Goal: Transaction & Acquisition: Book appointment/travel/reservation

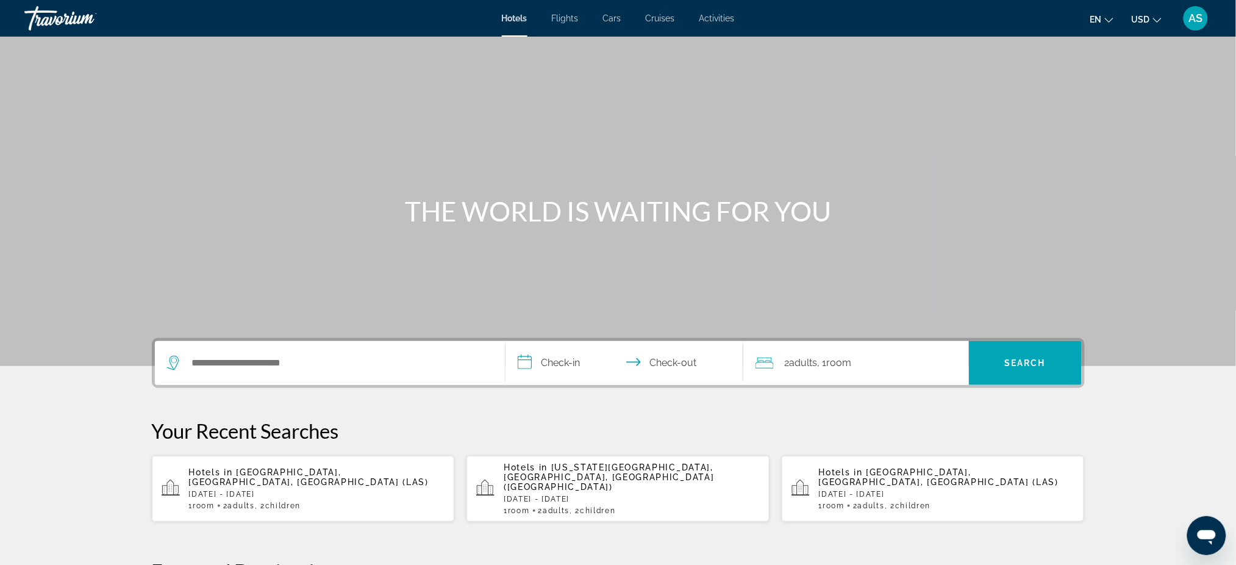
click at [302, 475] on span "[GEOGRAPHIC_DATA], [GEOGRAPHIC_DATA], [GEOGRAPHIC_DATA] (LAS)" at bounding box center [309, 477] width 240 height 20
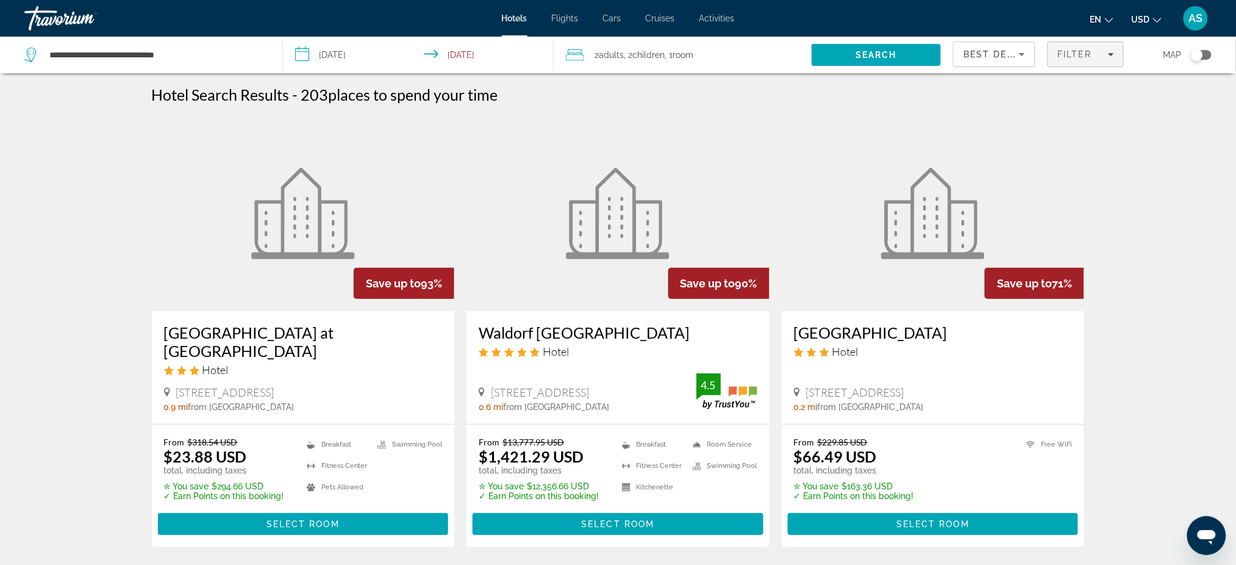
click at [1076, 56] on span "Filter" at bounding box center [1074, 54] width 35 height 10
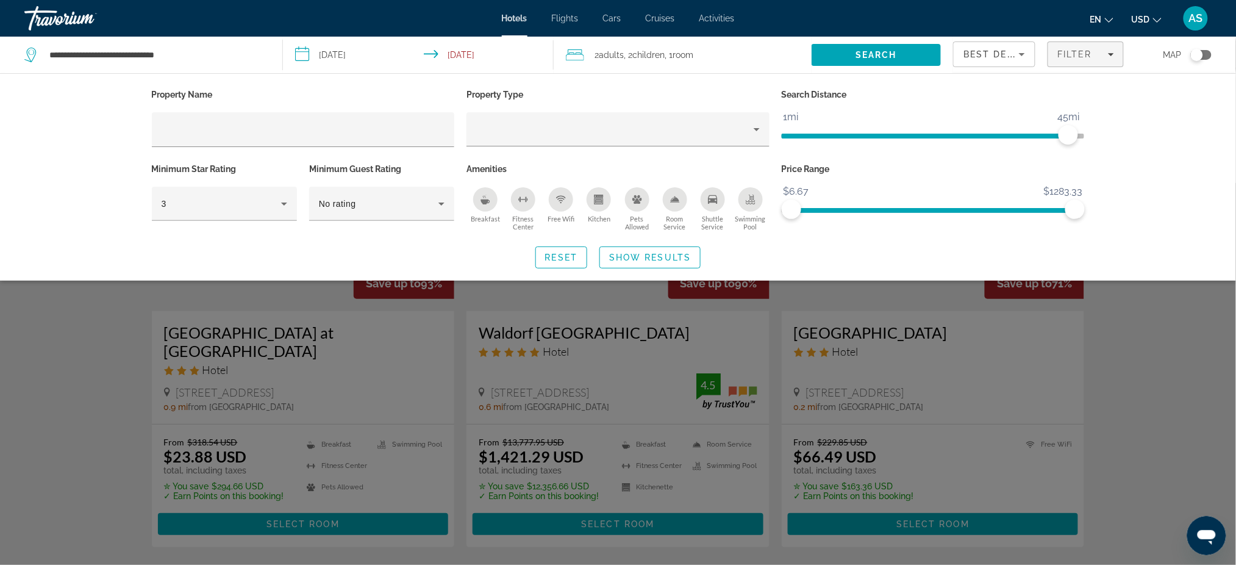
click at [628, 198] on div "Pets Allowed" at bounding box center [637, 199] width 24 height 24
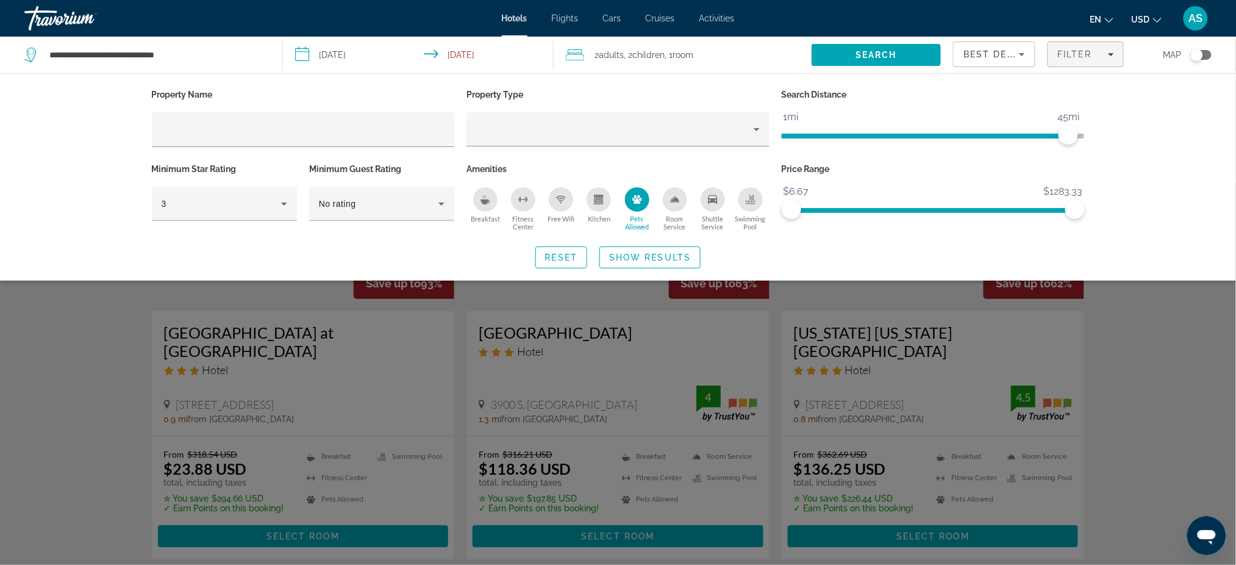
click at [604, 198] on div "Kitchen" at bounding box center [599, 199] width 24 height 24
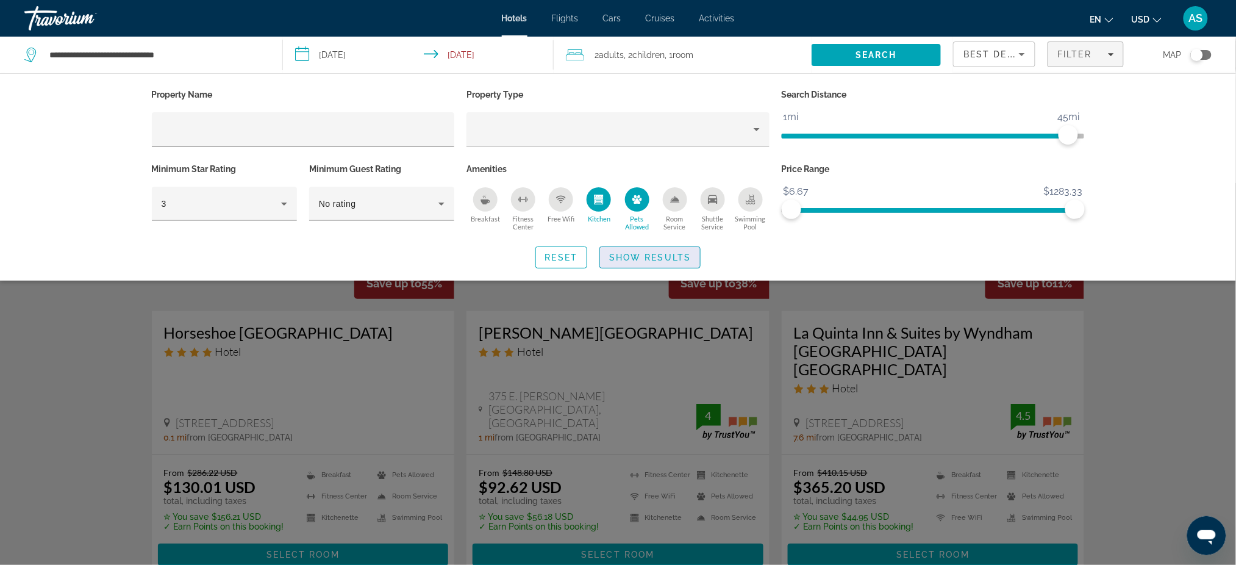
click at [638, 255] on span "Show Results" at bounding box center [650, 257] width 82 height 10
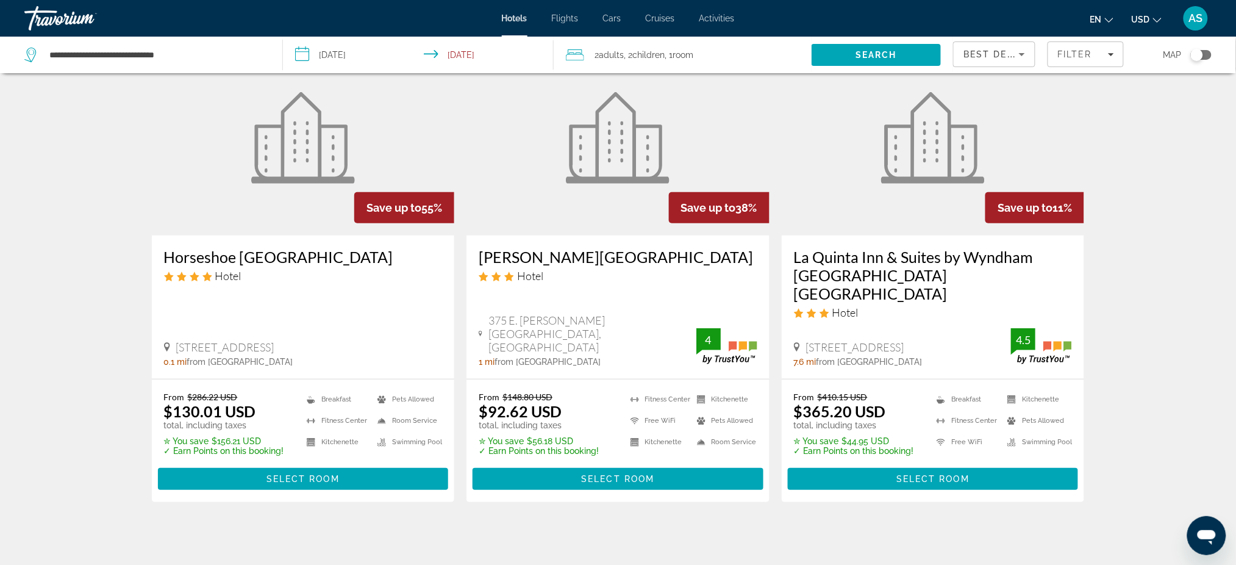
scroll to position [81, 0]
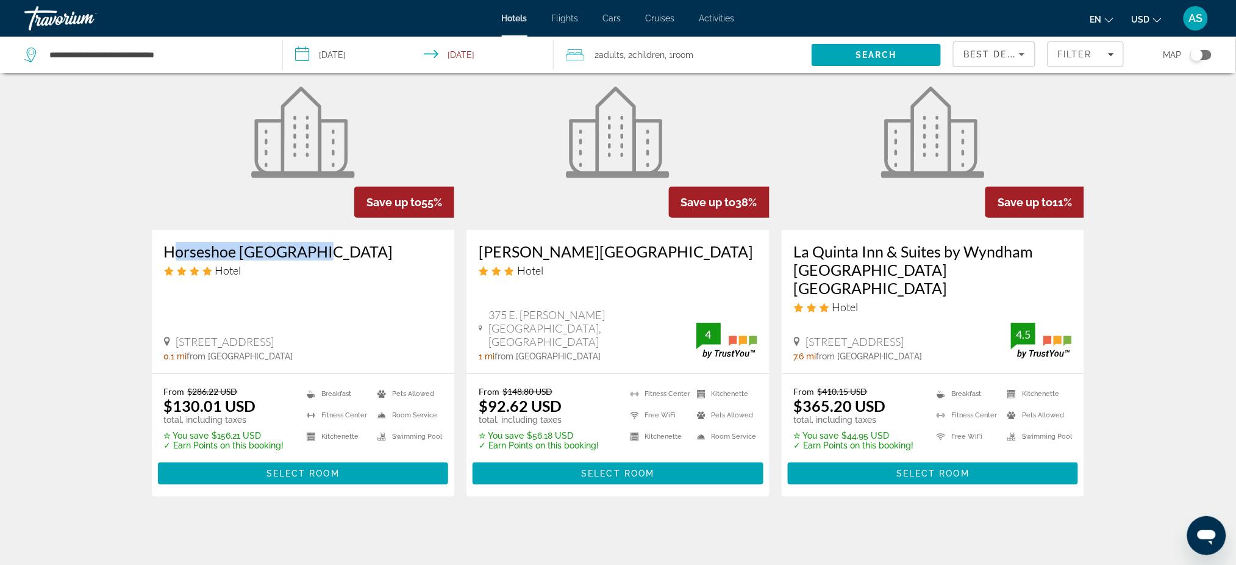
drag, startPoint x: 160, startPoint y: 246, endPoint x: 311, endPoint y: 249, distance: 151.2
click at [311, 249] on div "Horseshoe Las Vegas Hotel 3645 Las Vegas Blvd South 0.1 mi from Las Vegas city …" at bounding box center [303, 301] width 303 height 143
copy h3 "Horseshoe [GEOGRAPHIC_DATA]"
click at [327, 468] on span "Select Room" at bounding box center [302, 473] width 73 height 10
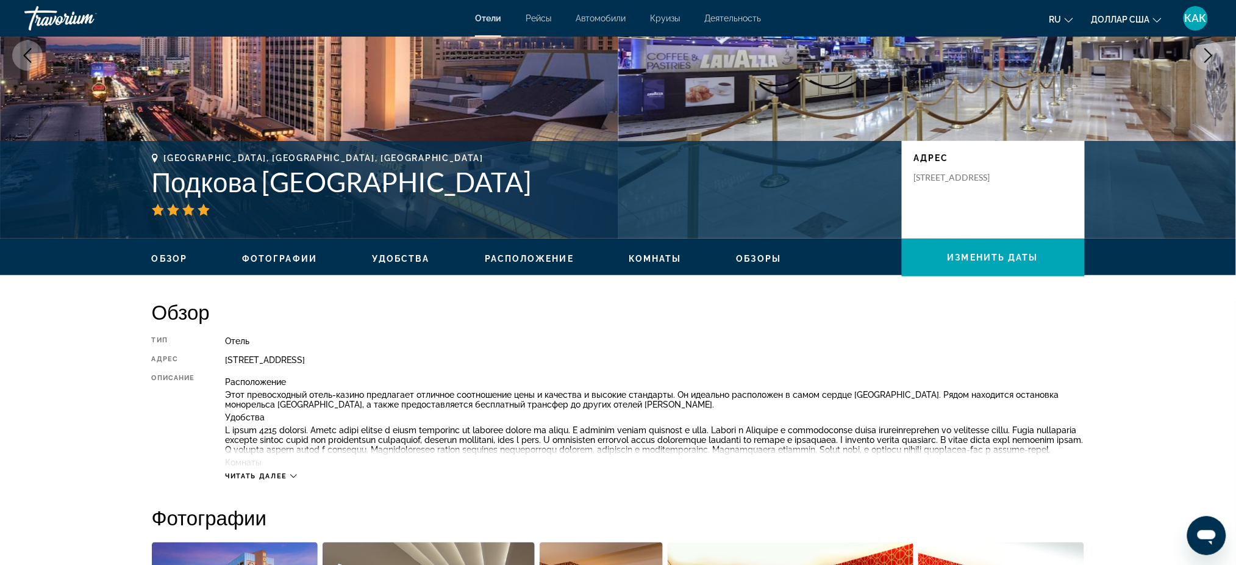
scroll to position [162, 0]
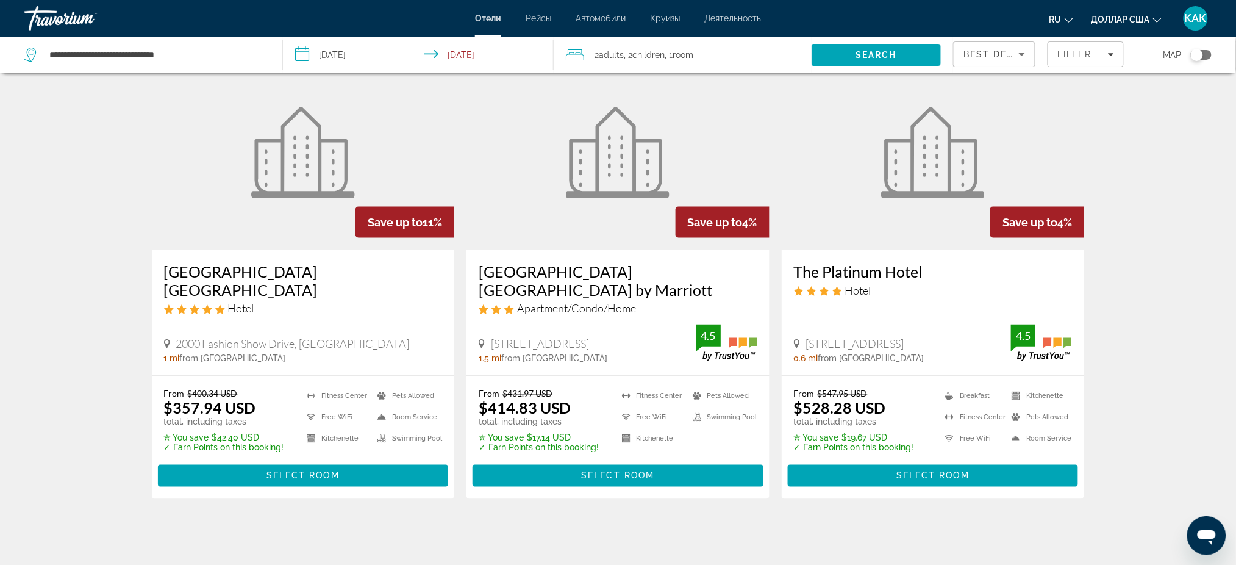
scroll to position [569, 0]
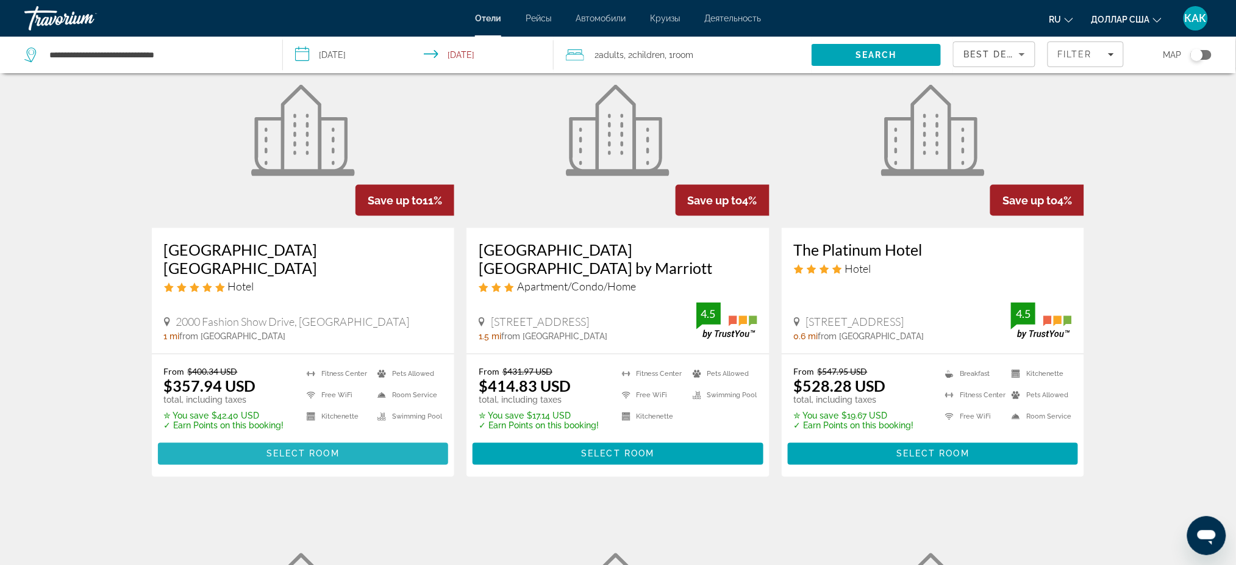
click at [317, 449] on span "Select Room" at bounding box center [302, 454] width 73 height 10
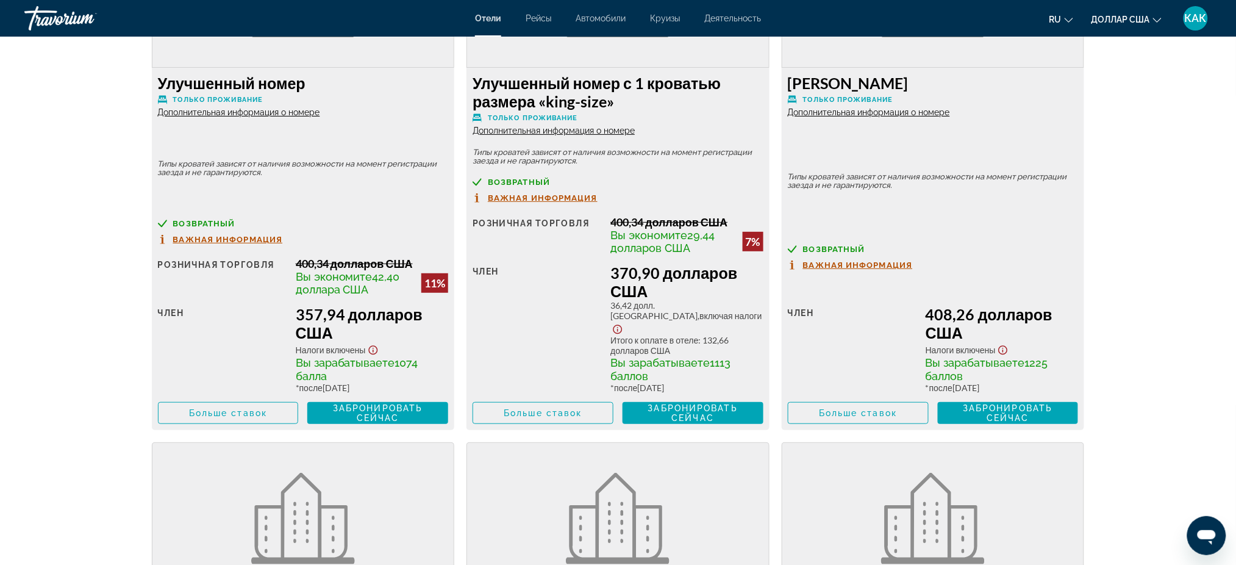
scroll to position [1798, 0]
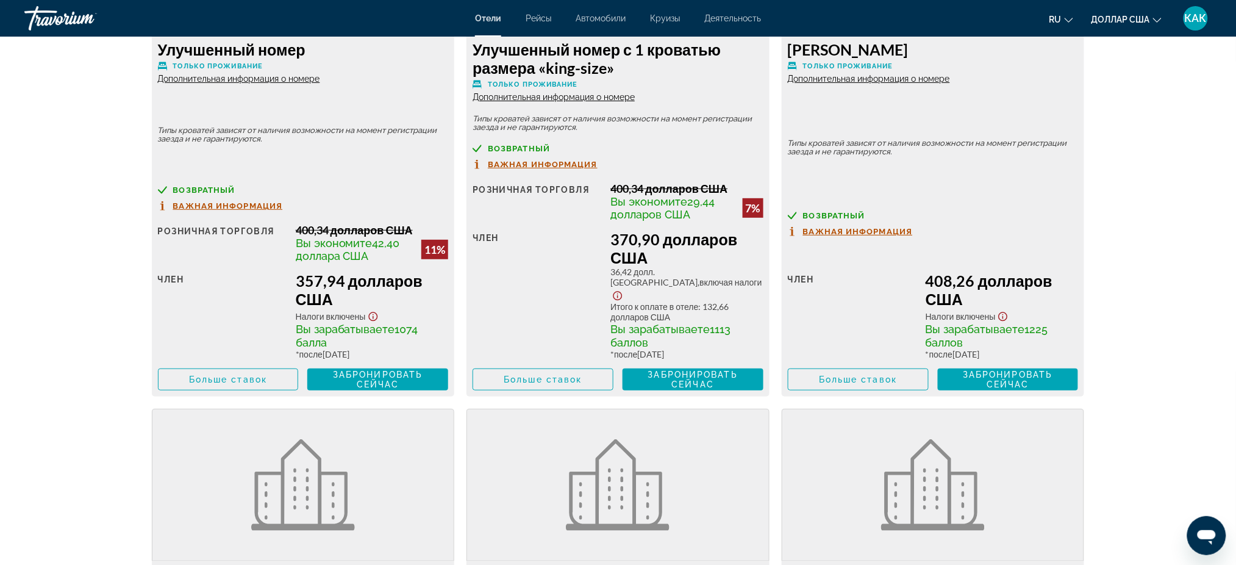
click at [297, 84] on font "Дополнительная информация о номере" at bounding box center [239, 79] width 162 height 10
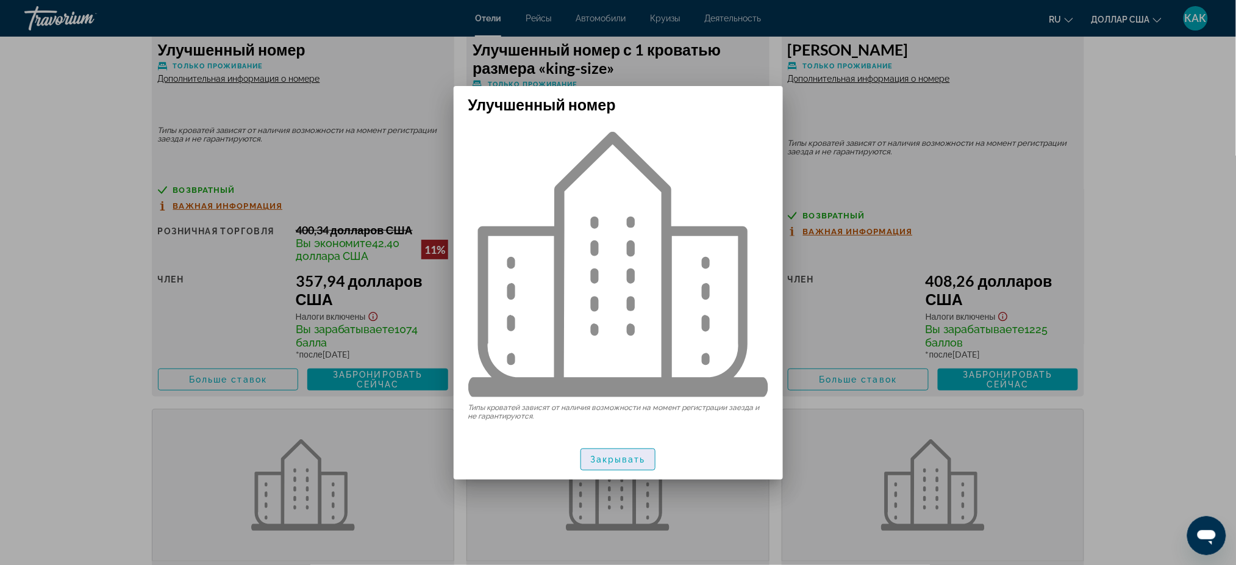
click at [616, 457] on font "Закрывать" at bounding box center [617, 459] width 55 height 10
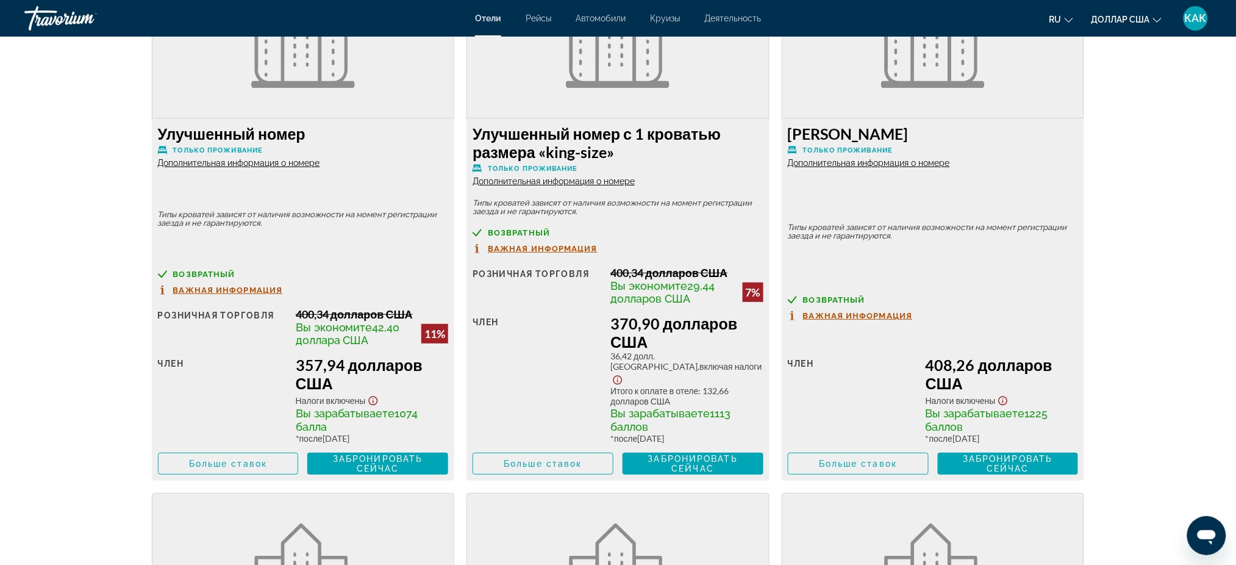
scroll to position [1798, 0]
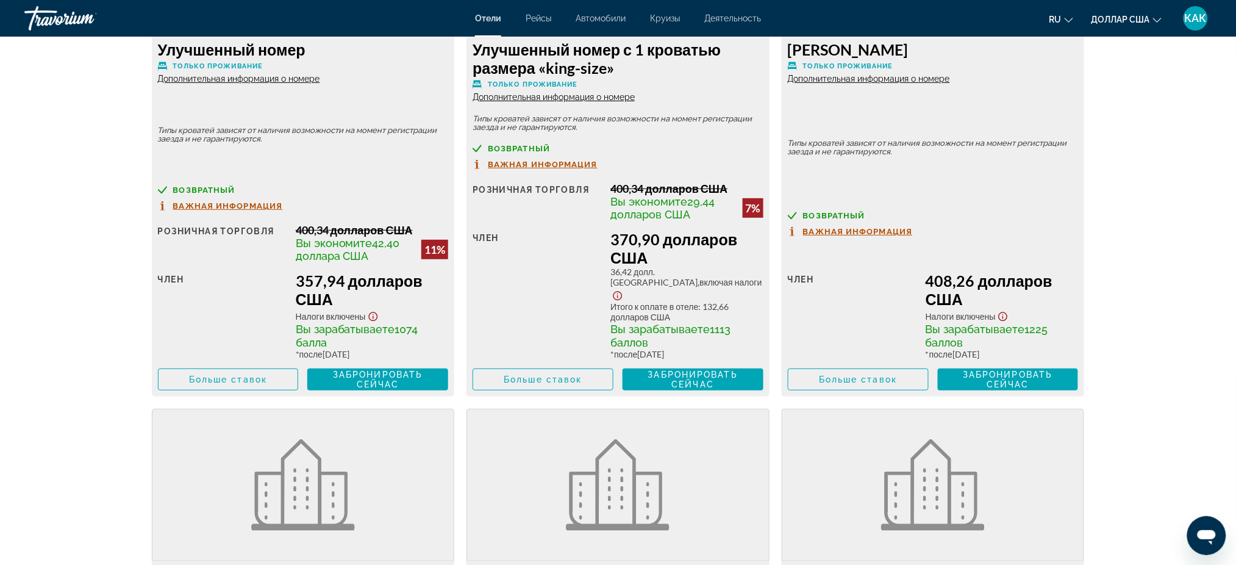
click at [248, 201] on font "Важная информация" at bounding box center [228, 205] width 110 height 9
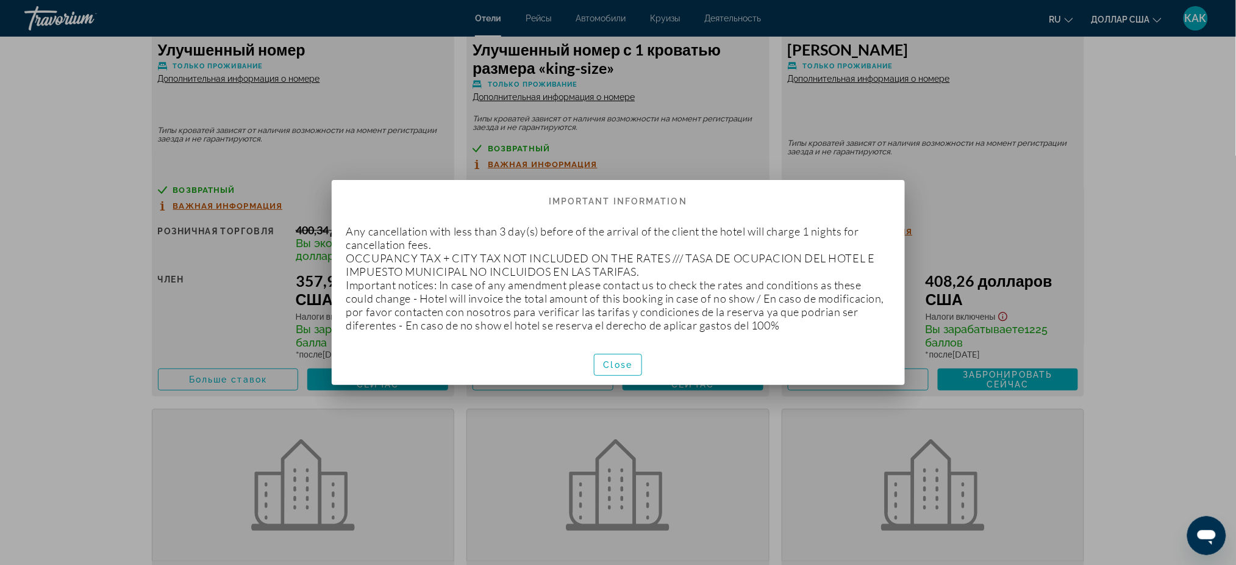
scroll to position [0, 0]
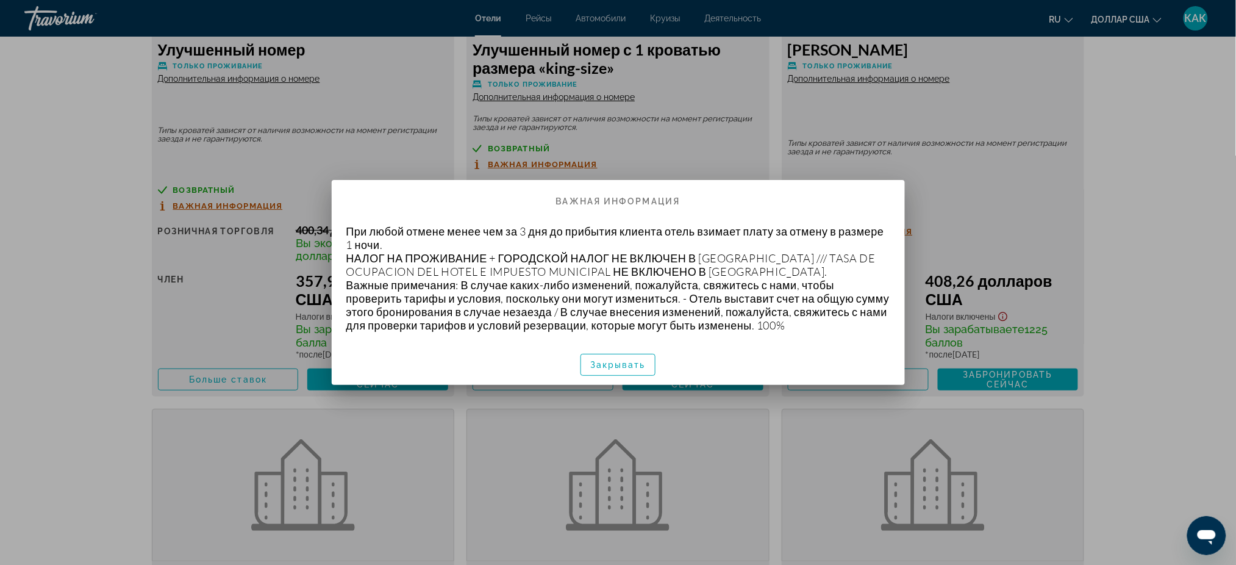
click at [623, 364] on font "Закрывать" at bounding box center [617, 365] width 55 height 10
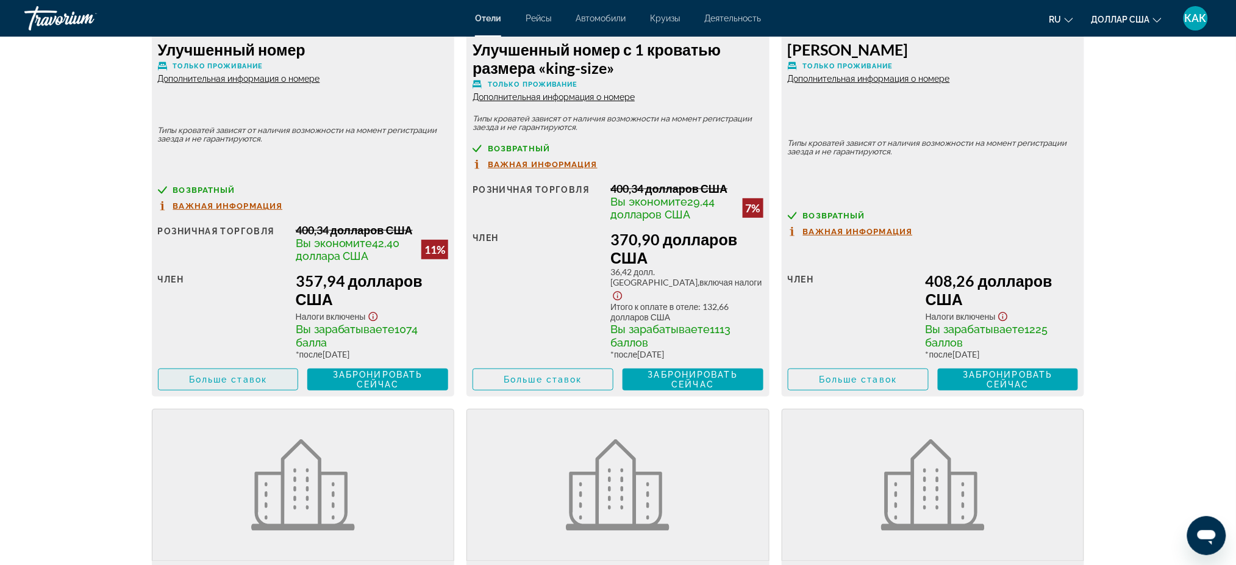
click at [237, 365] on span "Основное содержание" at bounding box center [229, 379] width 140 height 29
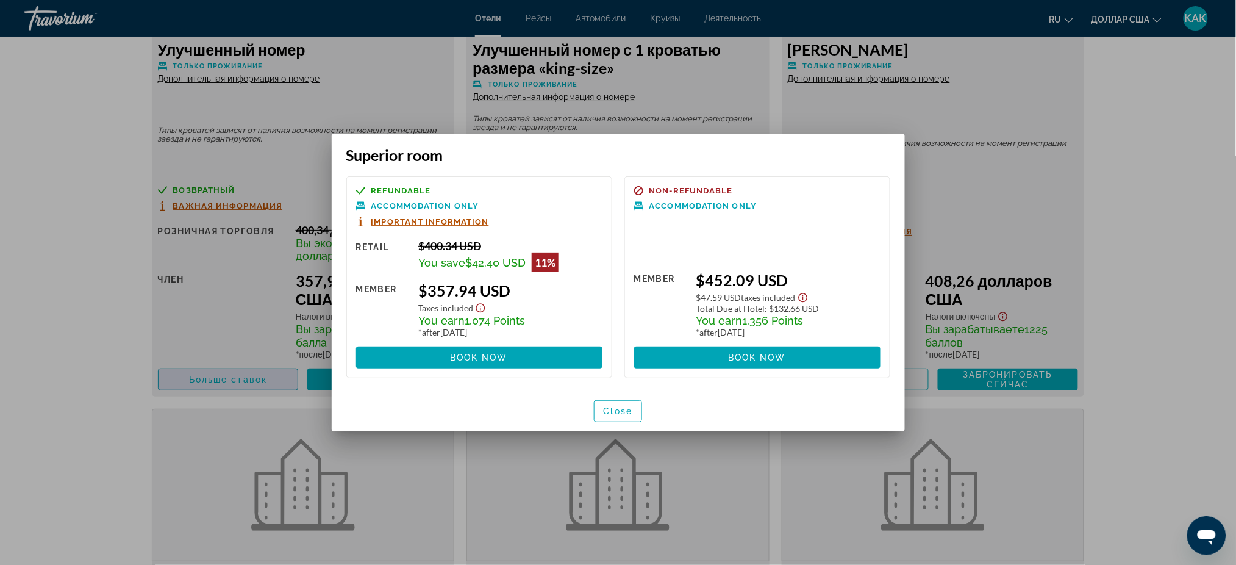
scroll to position [0, 0]
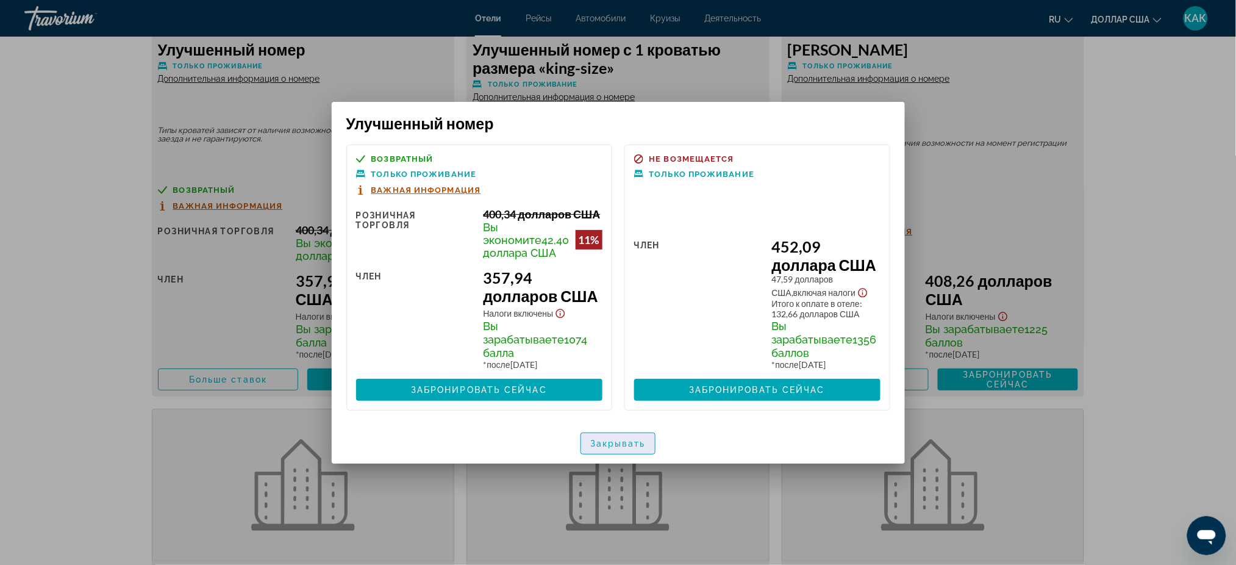
click at [611, 448] on font "Закрывать" at bounding box center [617, 443] width 55 height 10
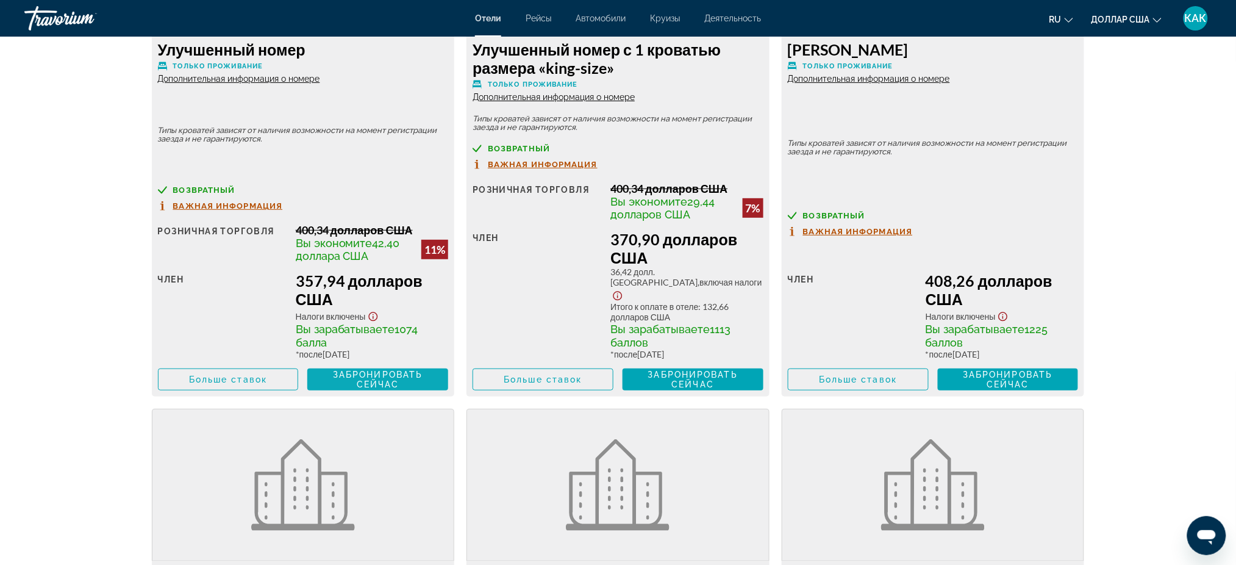
click at [361, 369] on font "Забронировать сейчас" at bounding box center [378, 379] width 90 height 20
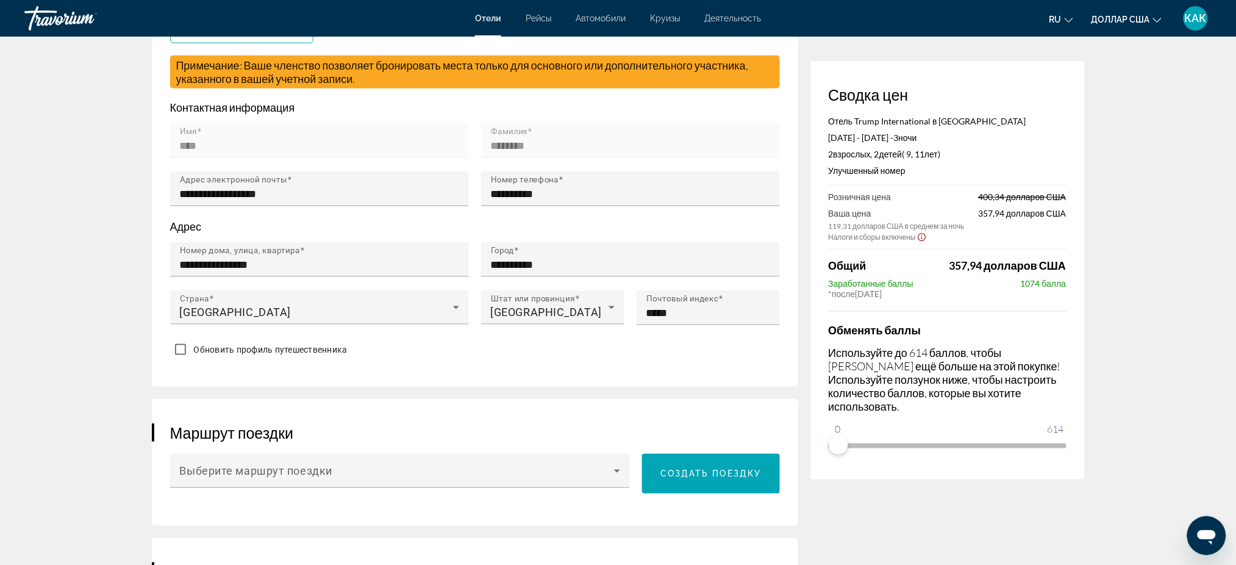
scroll to position [406, 0]
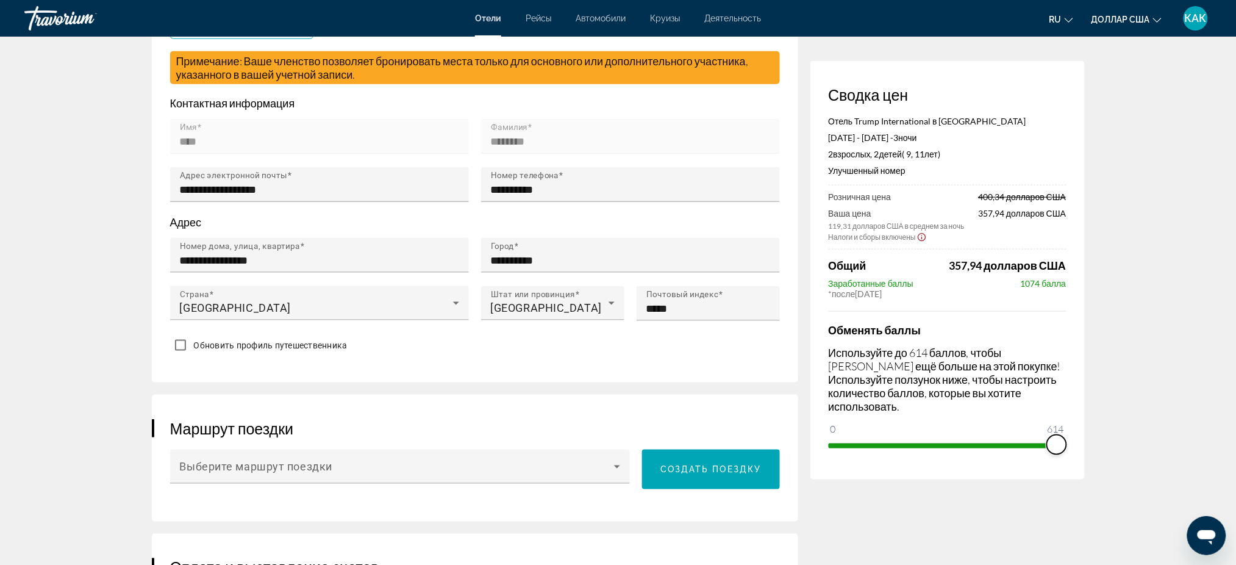
drag, startPoint x: 836, startPoint y: 434, endPoint x: 1096, endPoint y: 443, distance: 259.9
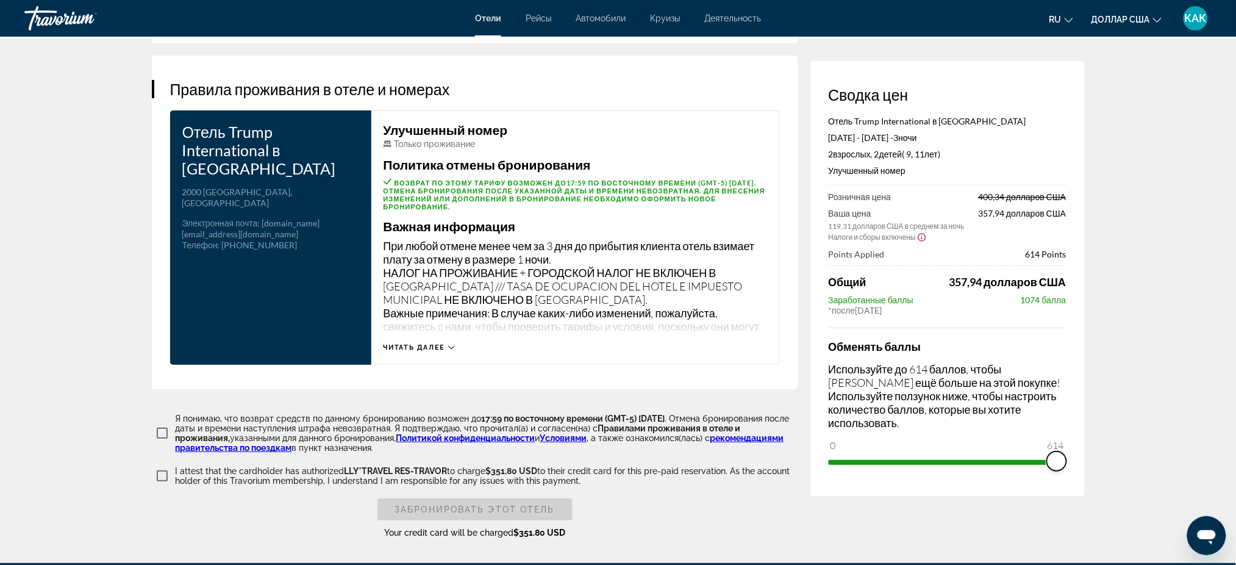
scroll to position [1605, 0]
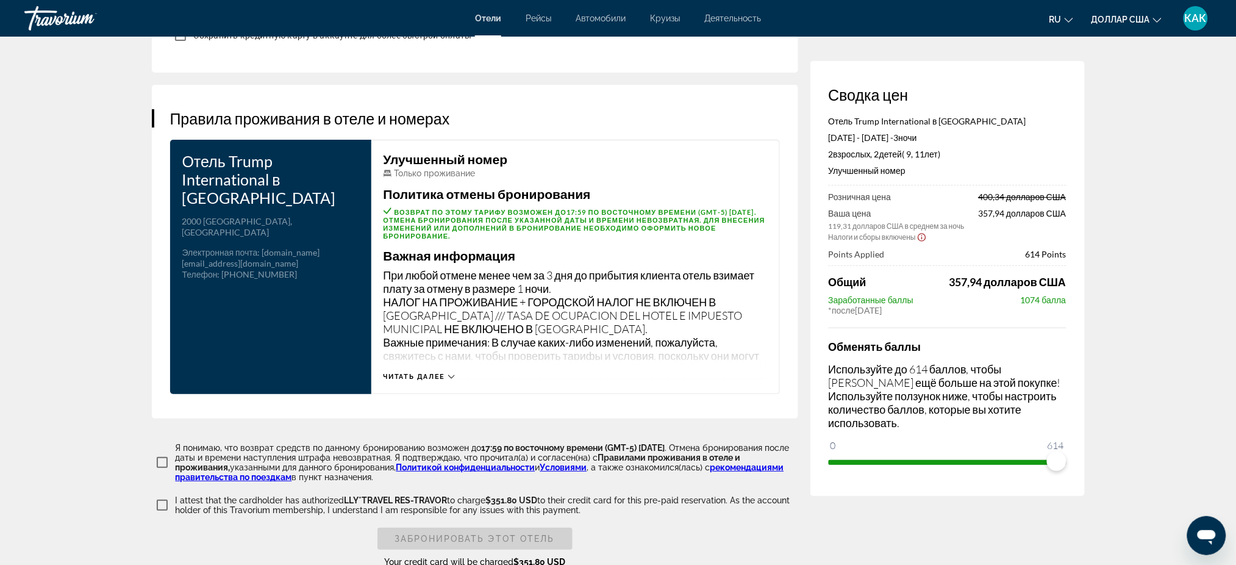
click at [831, 460] on span "ngx-слайдер" at bounding box center [943, 462] width 228 height 5
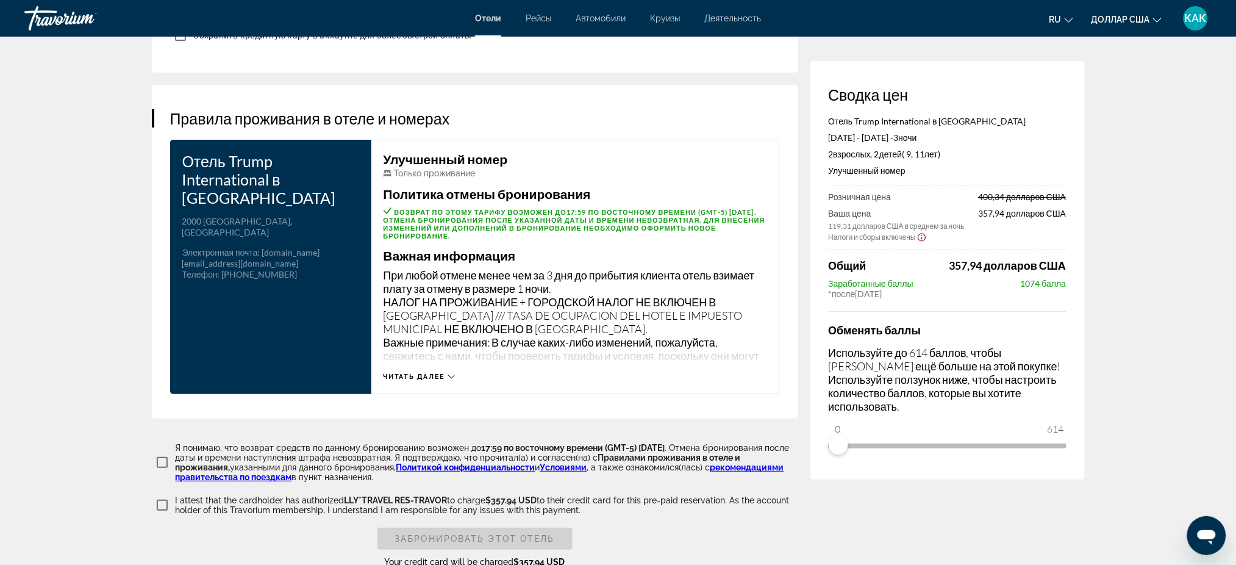
click at [435, 373] on font "Читать далее" at bounding box center [415, 377] width 62 height 8
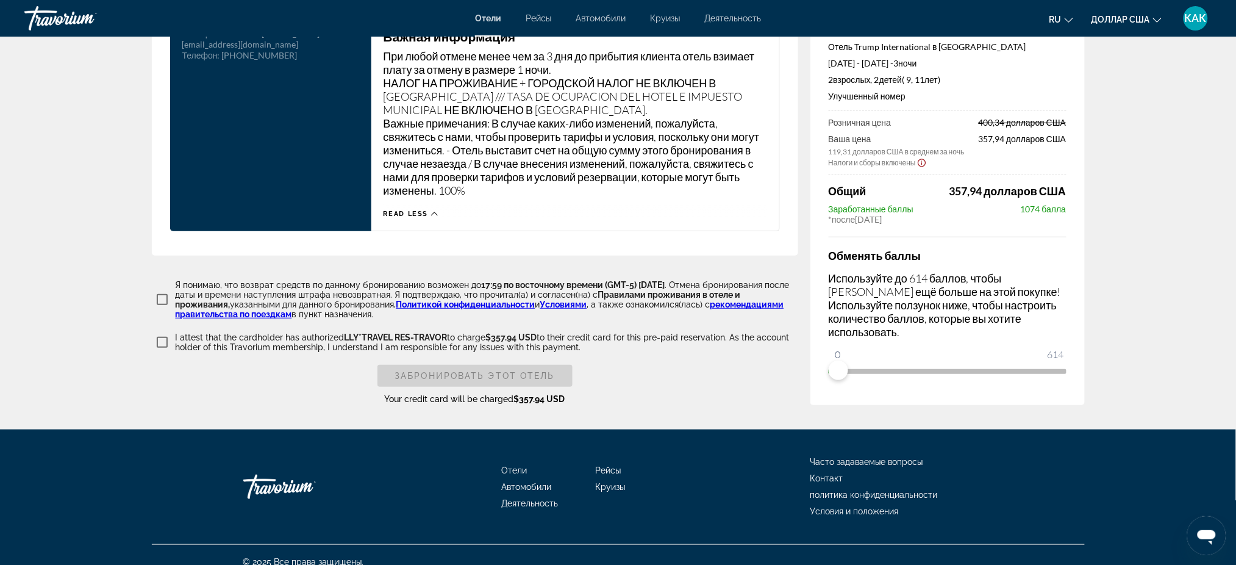
scroll to position [1825, 0]
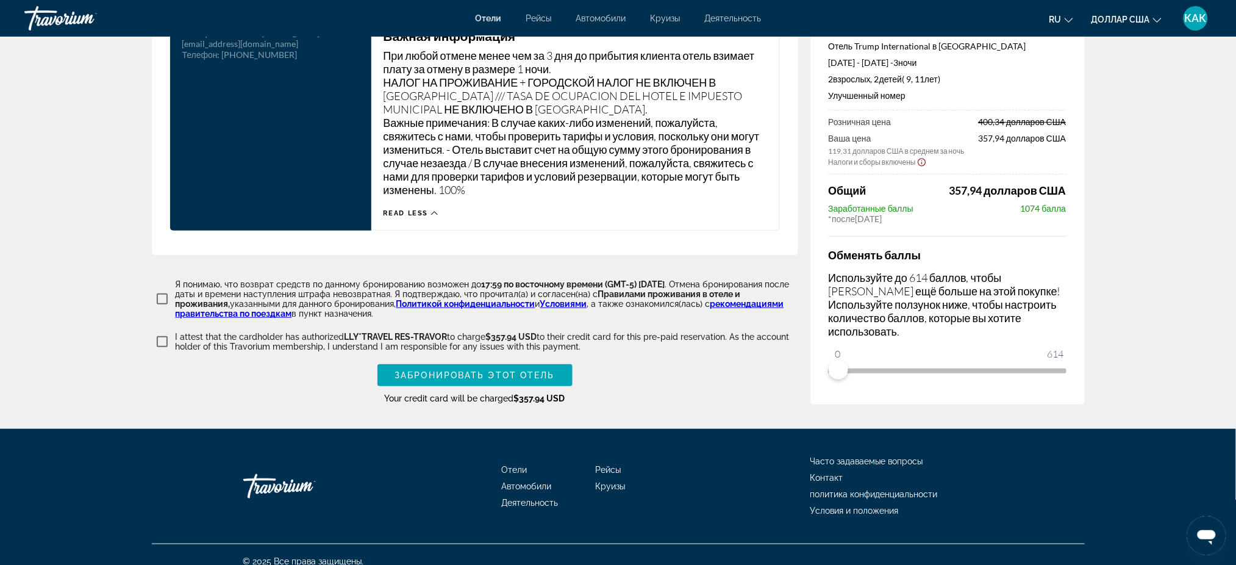
click at [741, 289] on font "Правилами проживания в отеле и проживания," at bounding box center [458, 299] width 565 height 20
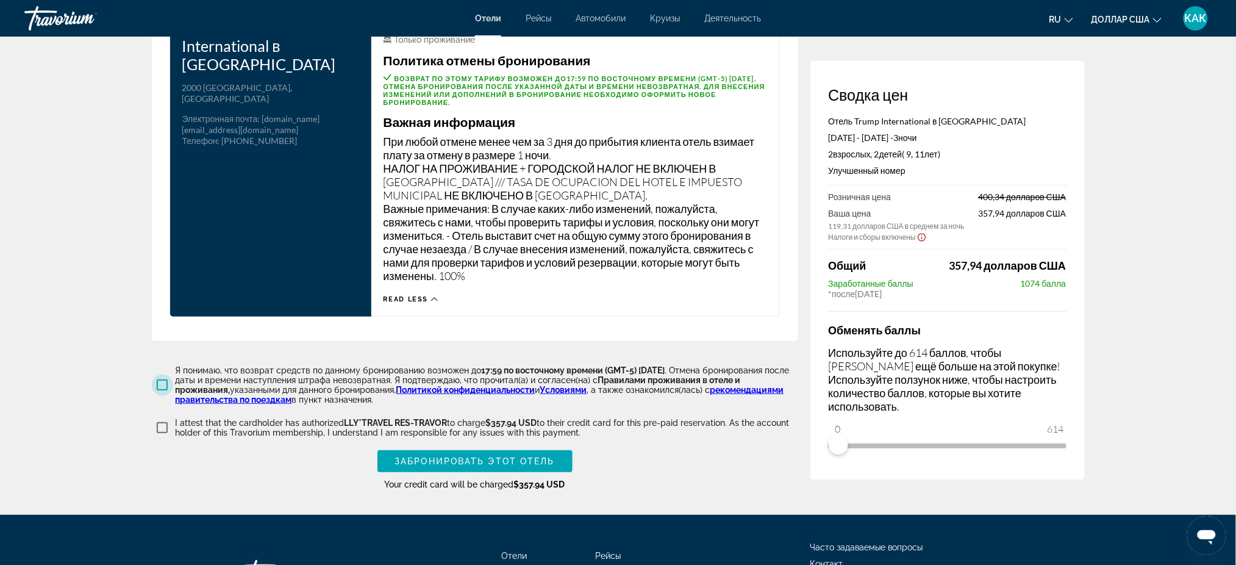
scroll to position [1788, 0]
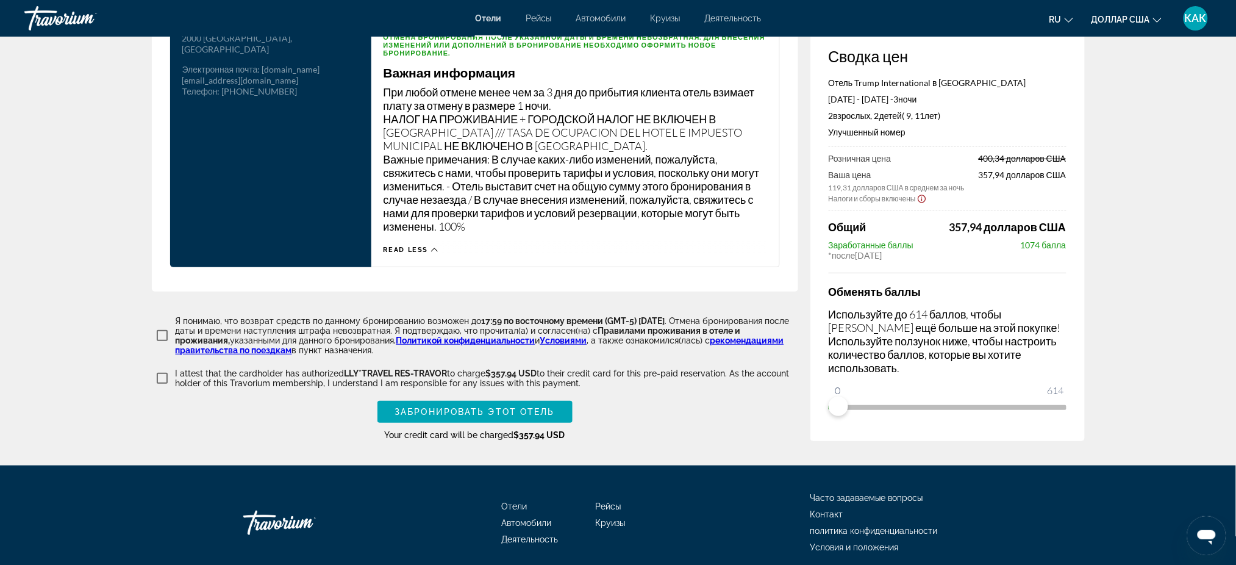
click at [407, 246] on span "Read less" at bounding box center [406, 250] width 45 height 8
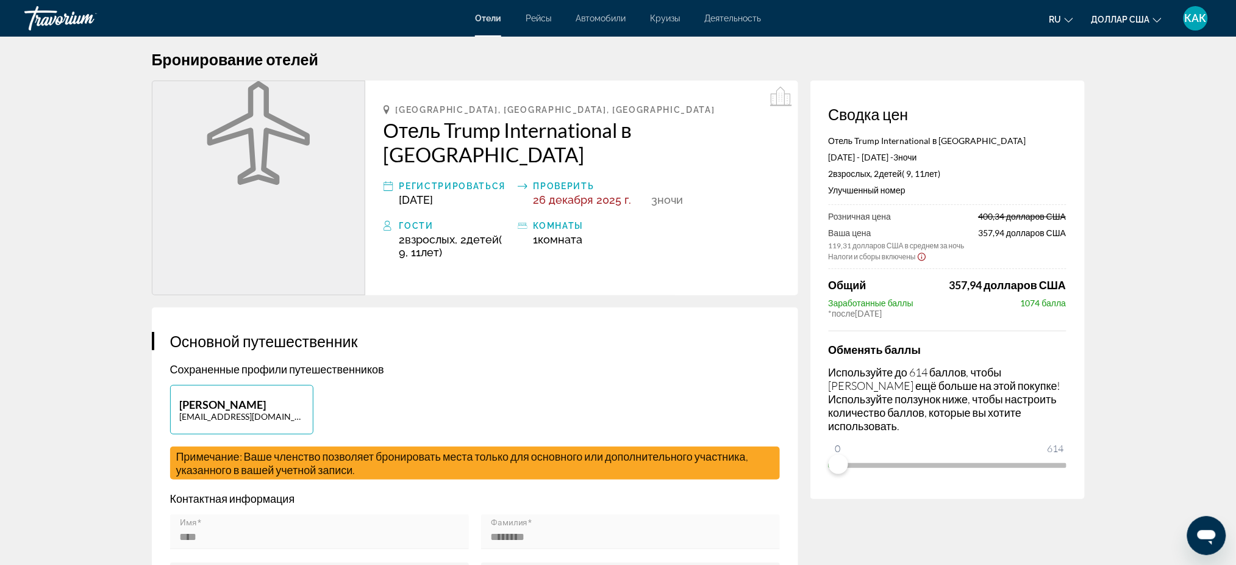
scroll to position [0, 0]
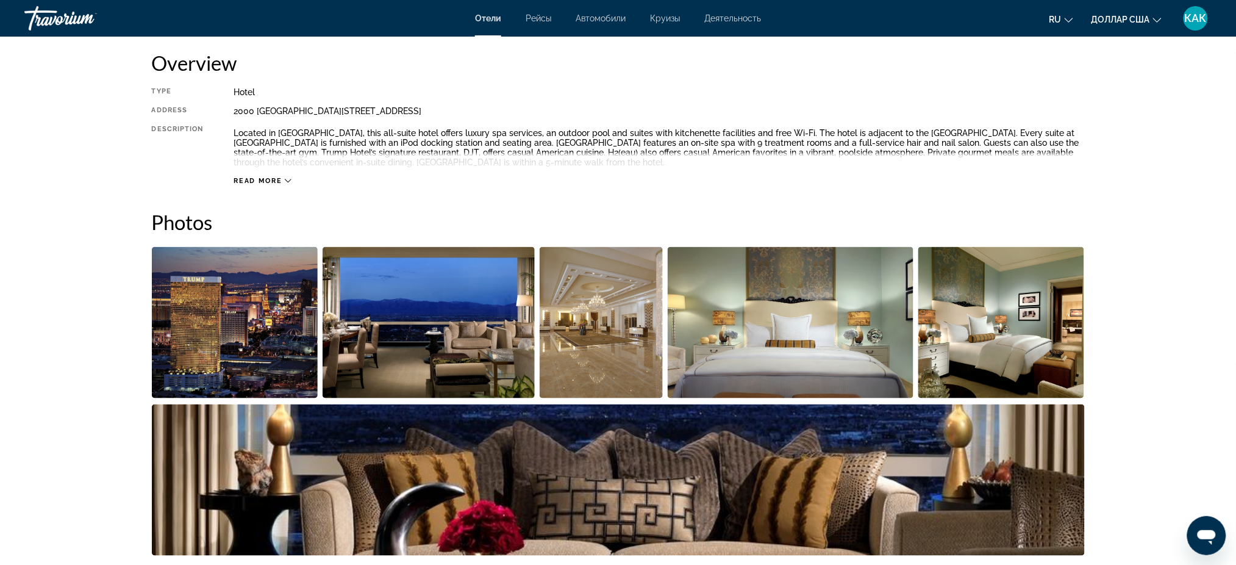
scroll to position [488, 0]
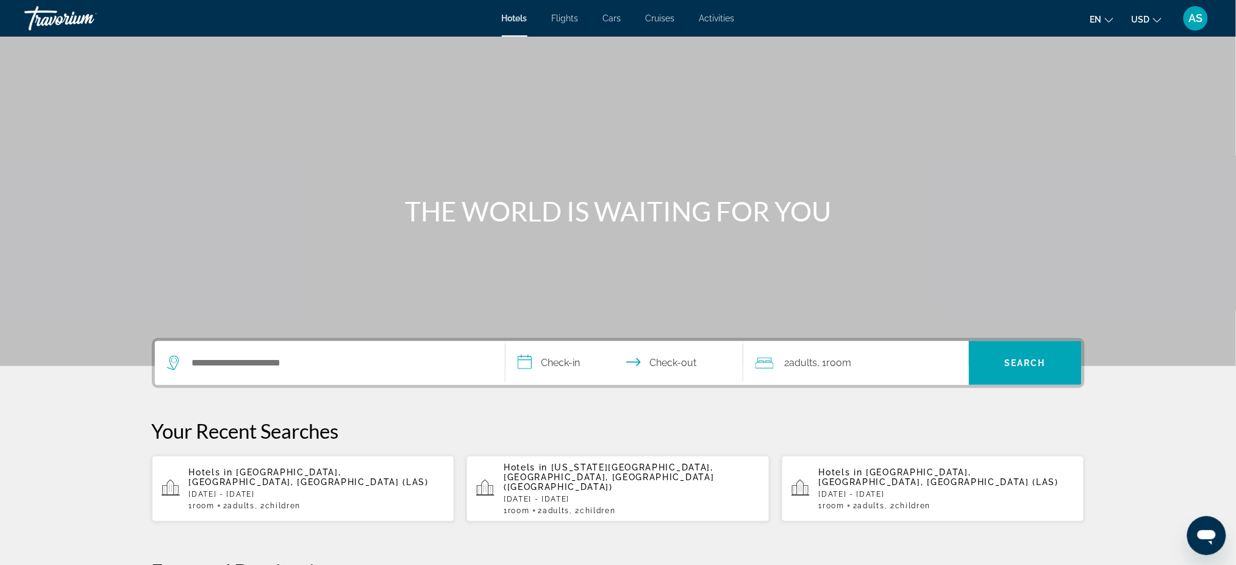
click at [262, 490] on p "[DATE] - [DATE]" at bounding box center [317, 494] width 256 height 9
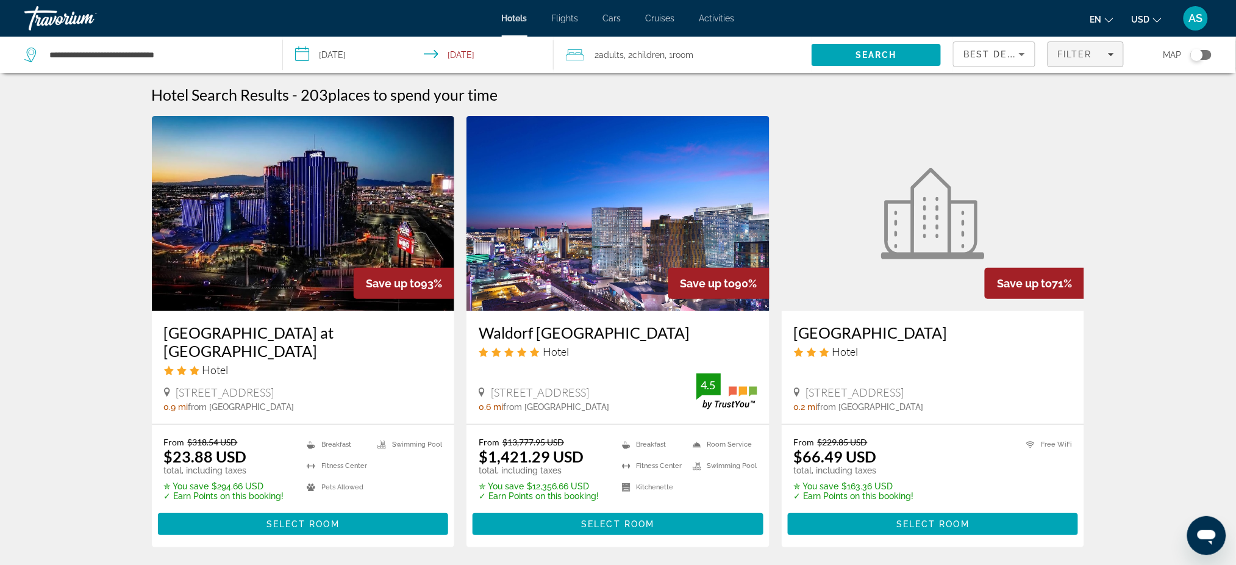
click at [1078, 43] on span "Filters" at bounding box center [1085, 54] width 74 height 29
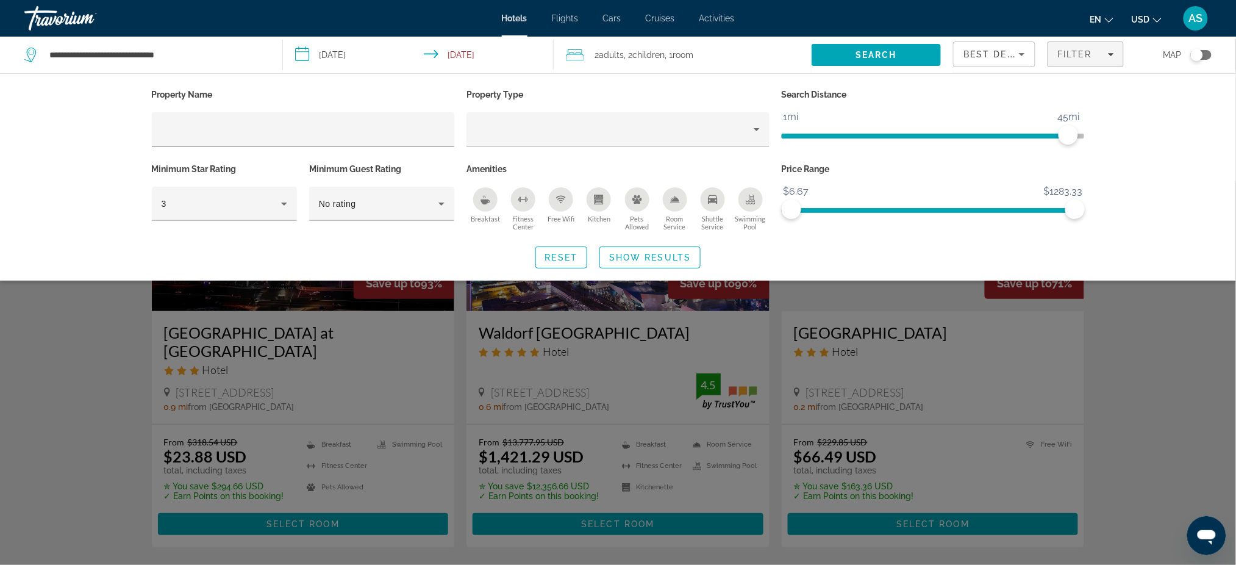
click at [632, 196] on icon "Pets Allowed" at bounding box center [637, 199] width 10 height 10
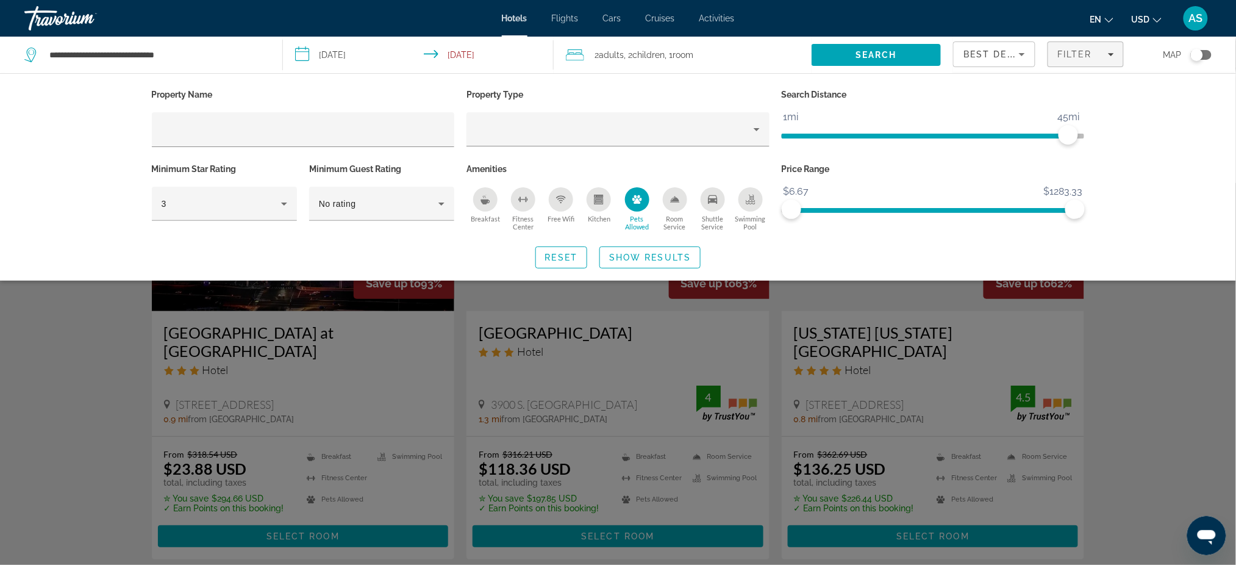
click at [592, 196] on div "Kitchen" at bounding box center [599, 199] width 24 height 24
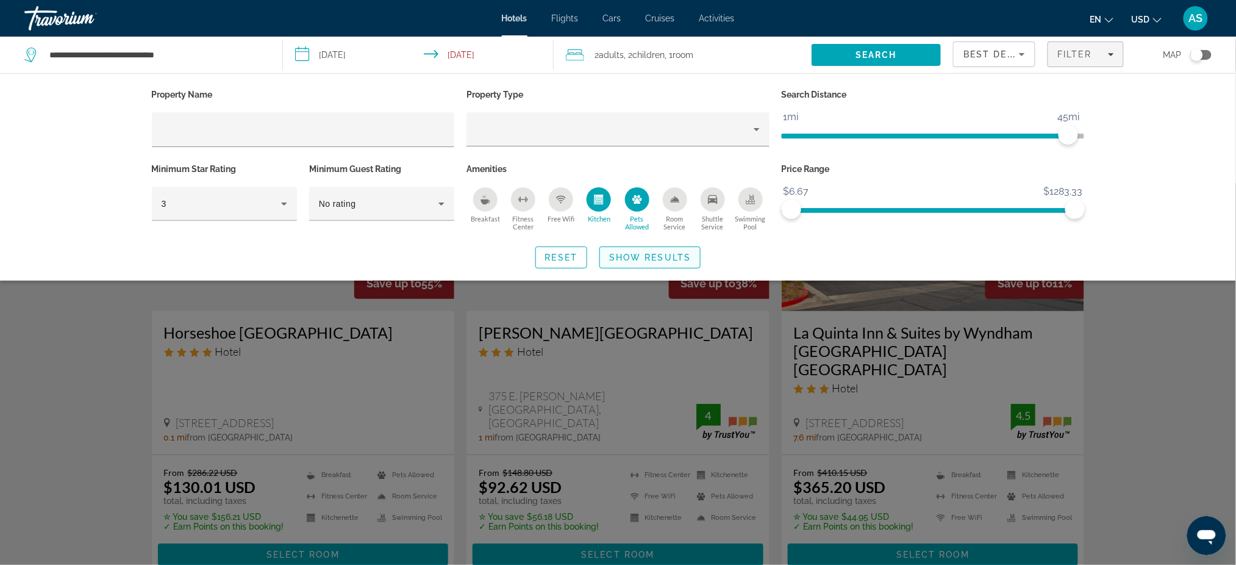
click at [632, 252] on span "Show Results" at bounding box center [650, 257] width 82 height 10
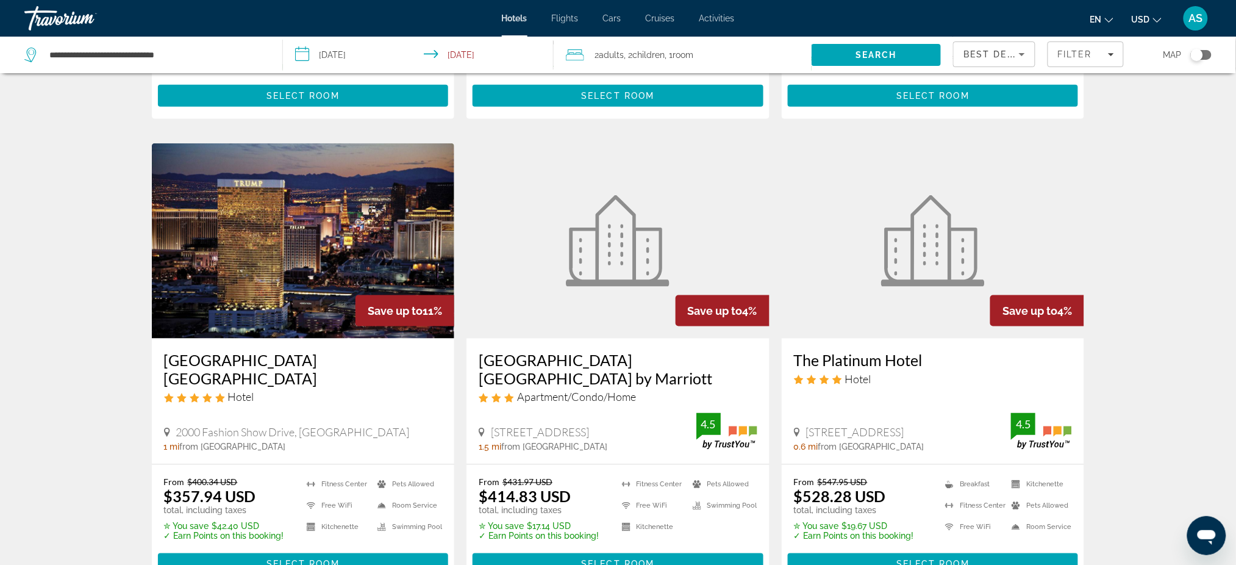
scroll to position [488, 0]
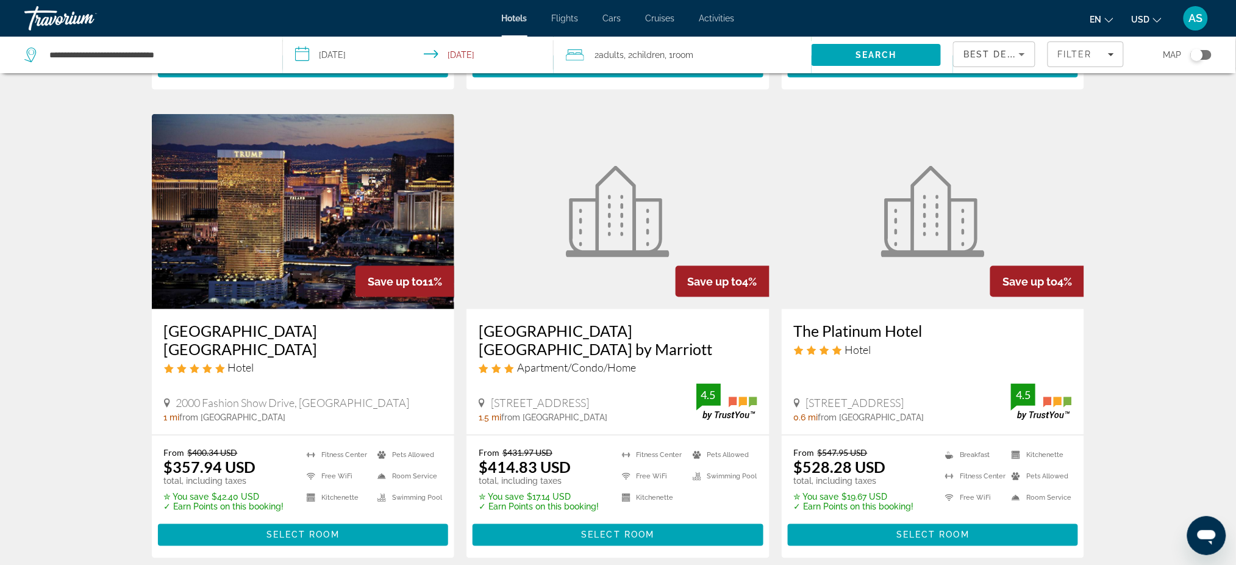
click at [248, 321] on h3 "[GEOGRAPHIC_DATA] [GEOGRAPHIC_DATA]" at bounding box center [303, 339] width 279 height 37
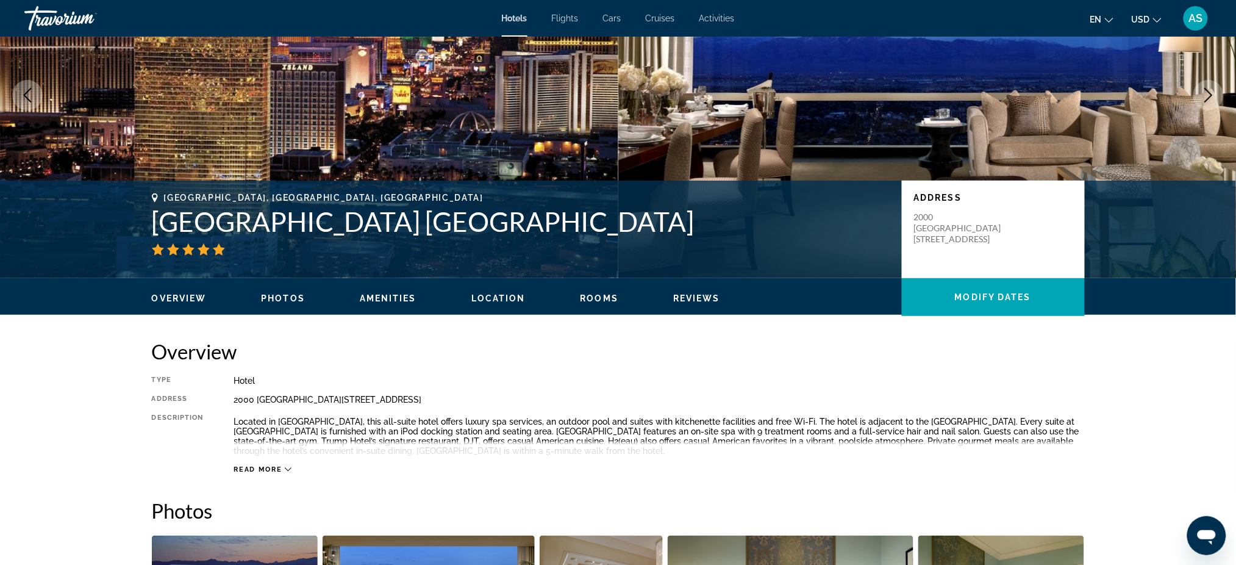
scroll to position [162, 0]
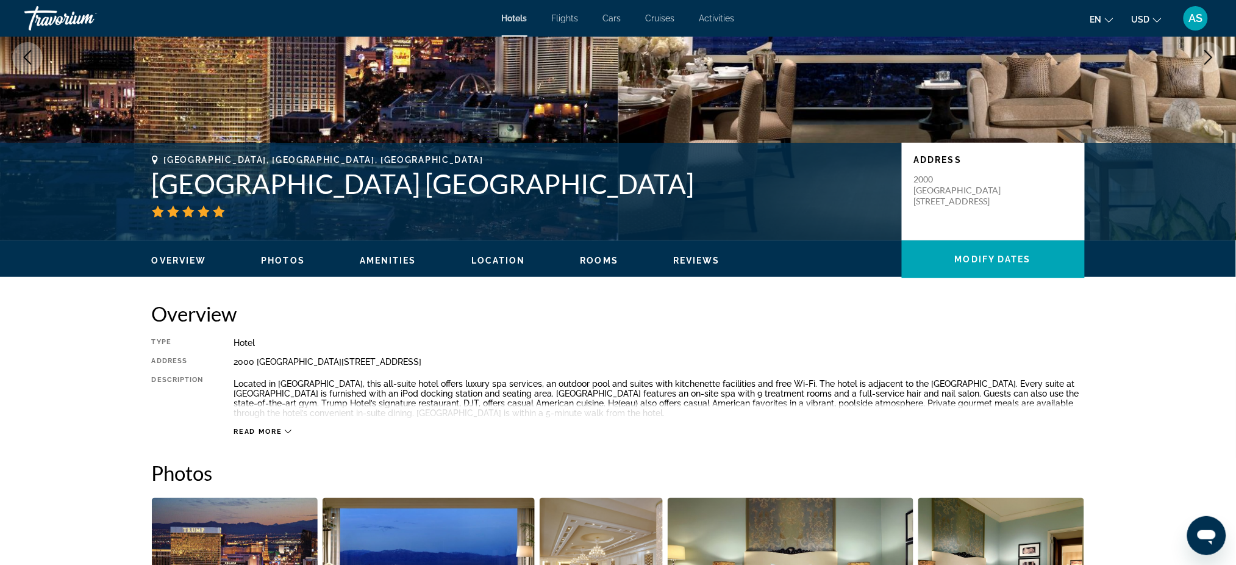
click at [285, 429] on icon "Main content" at bounding box center [288, 431] width 7 height 7
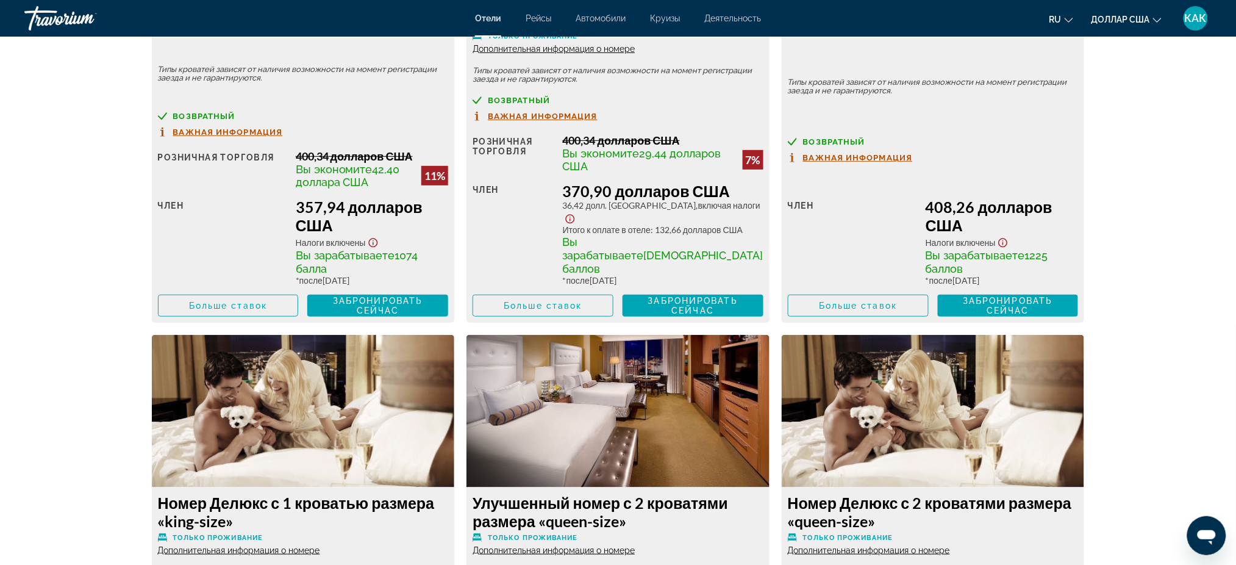
scroll to position [1875, 0]
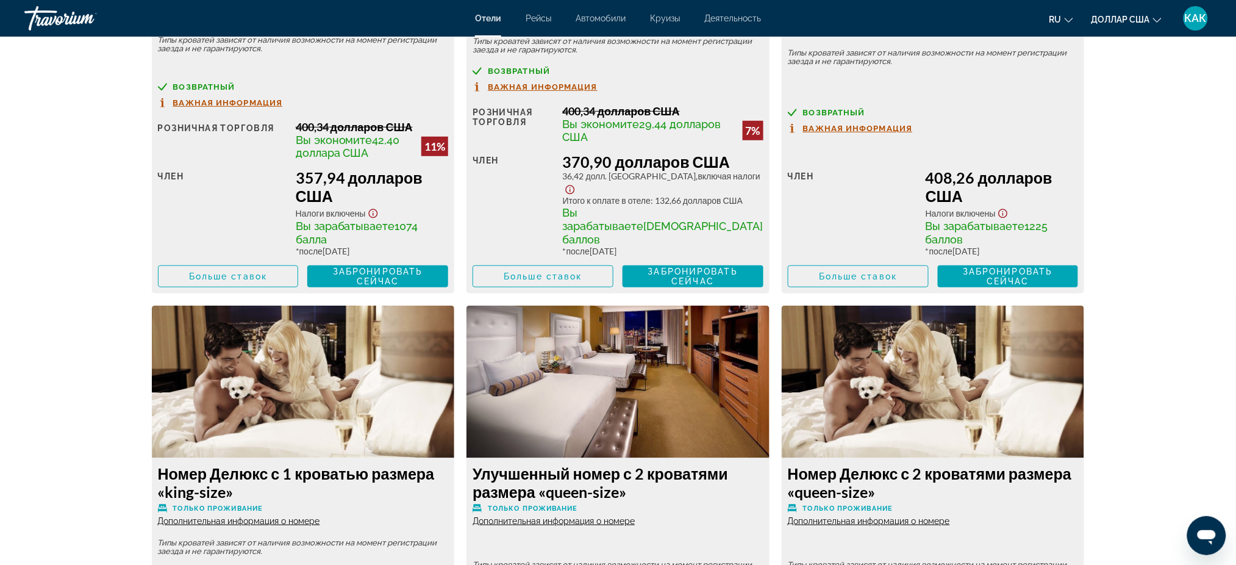
click at [577, 195] on icon "Показать отказ от ответственности за налоги и сборы" at bounding box center [570, 189] width 15 height 11
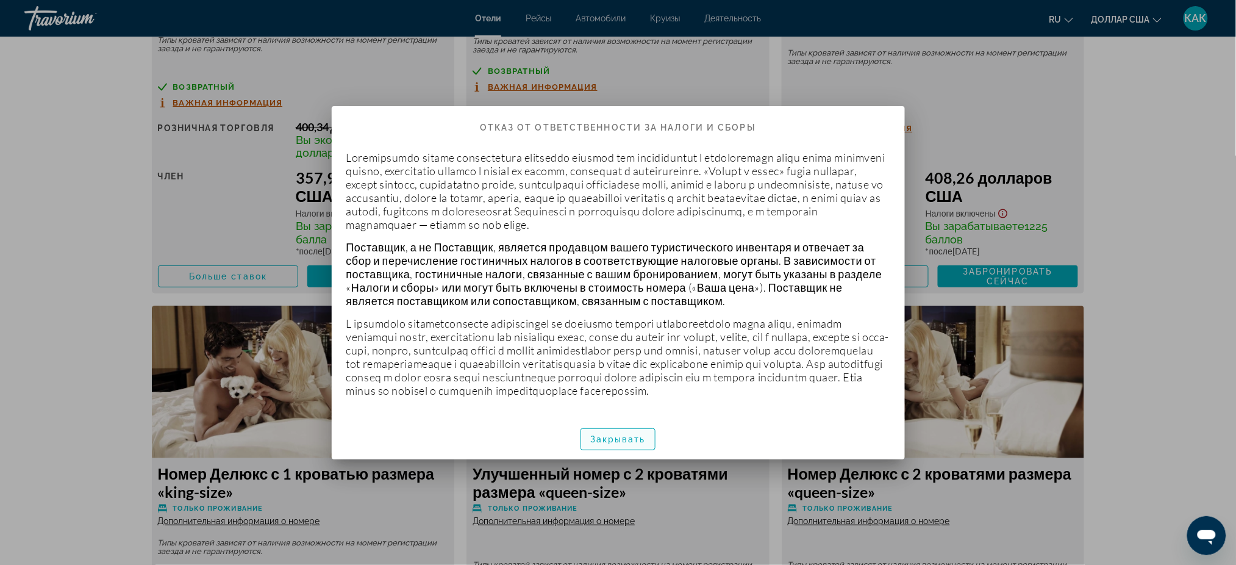
click at [626, 444] on font "Закрывать" at bounding box center [617, 439] width 55 height 10
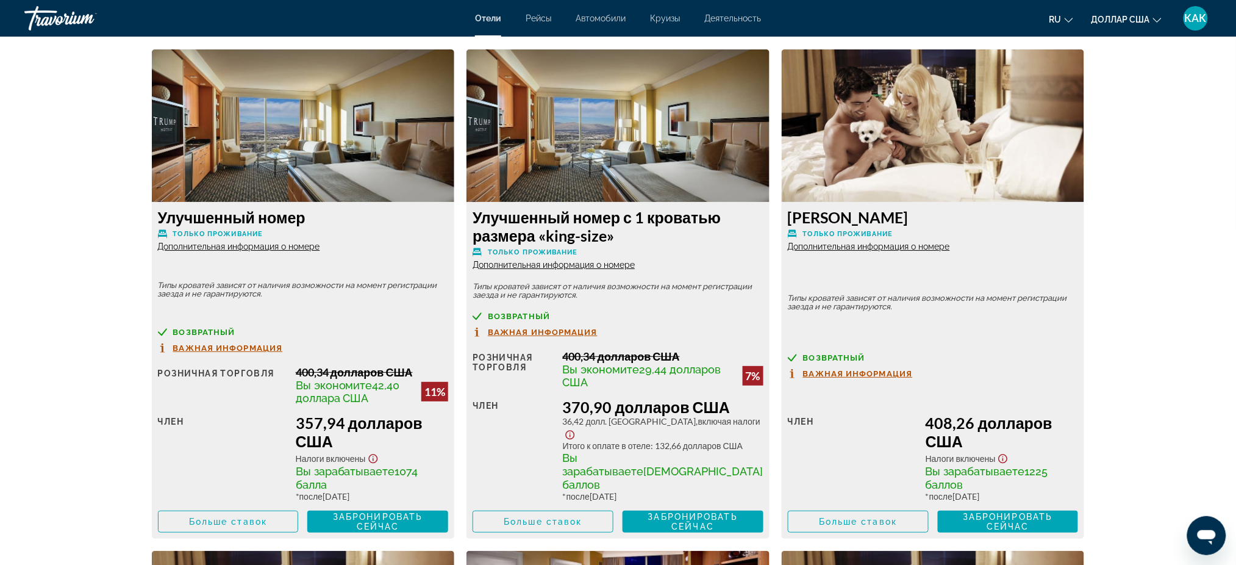
scroll to position [1632, 0]
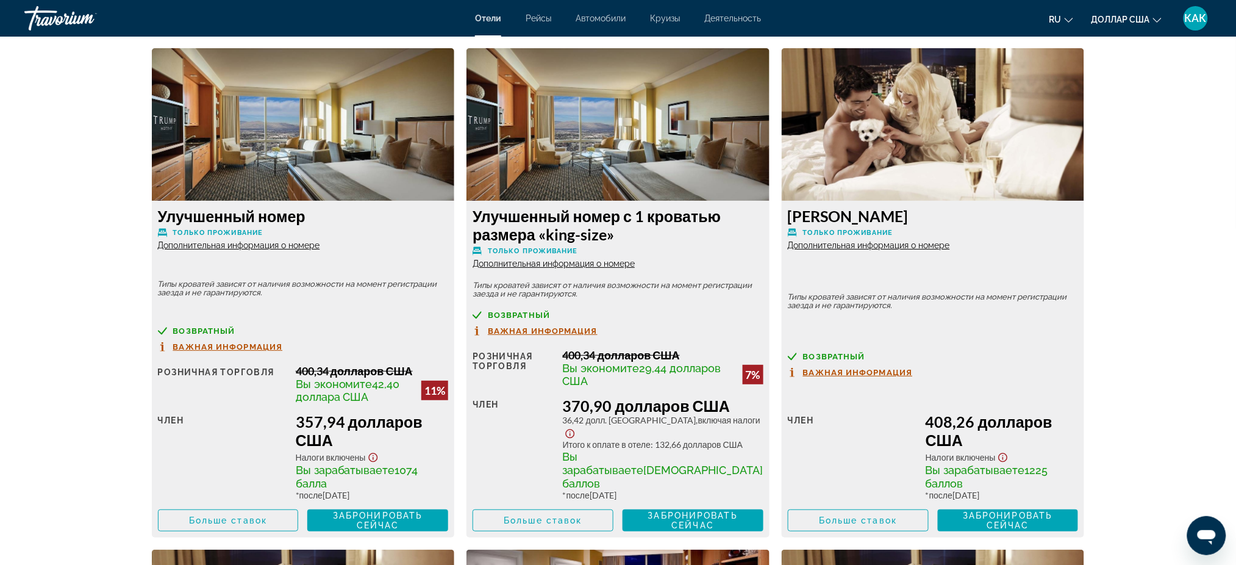
click at [559, 268] on font "Дополнительная информация о номере" at bounding box center [554, 264] width 162 height 10
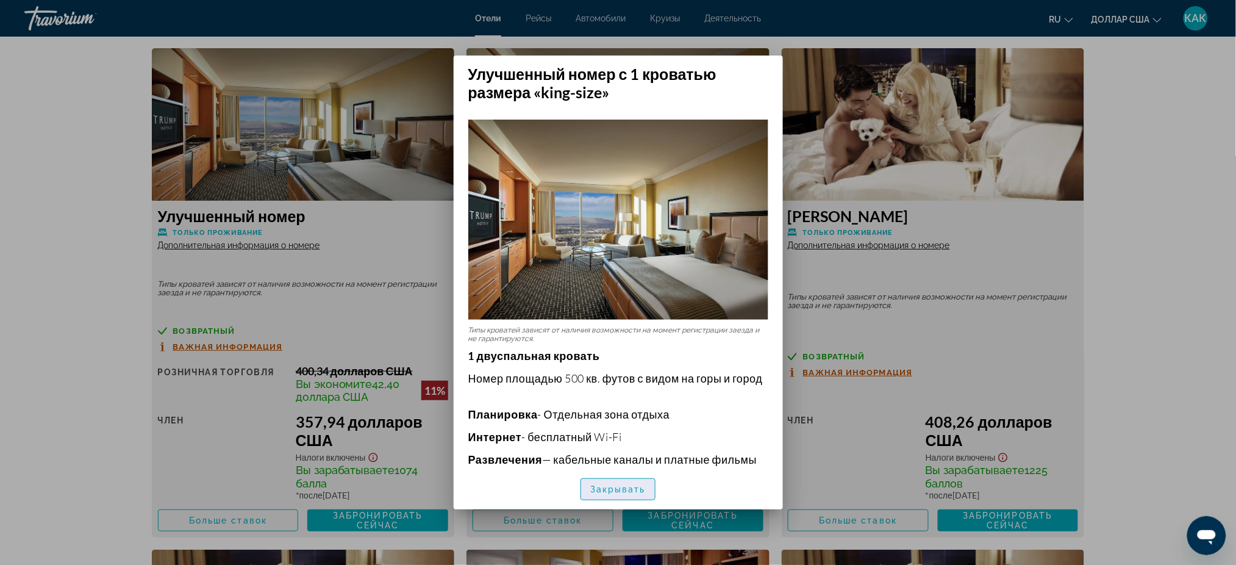
click at [621, 493] on font "Закрывать" at bounding box center [617, 489] width 55 height 10
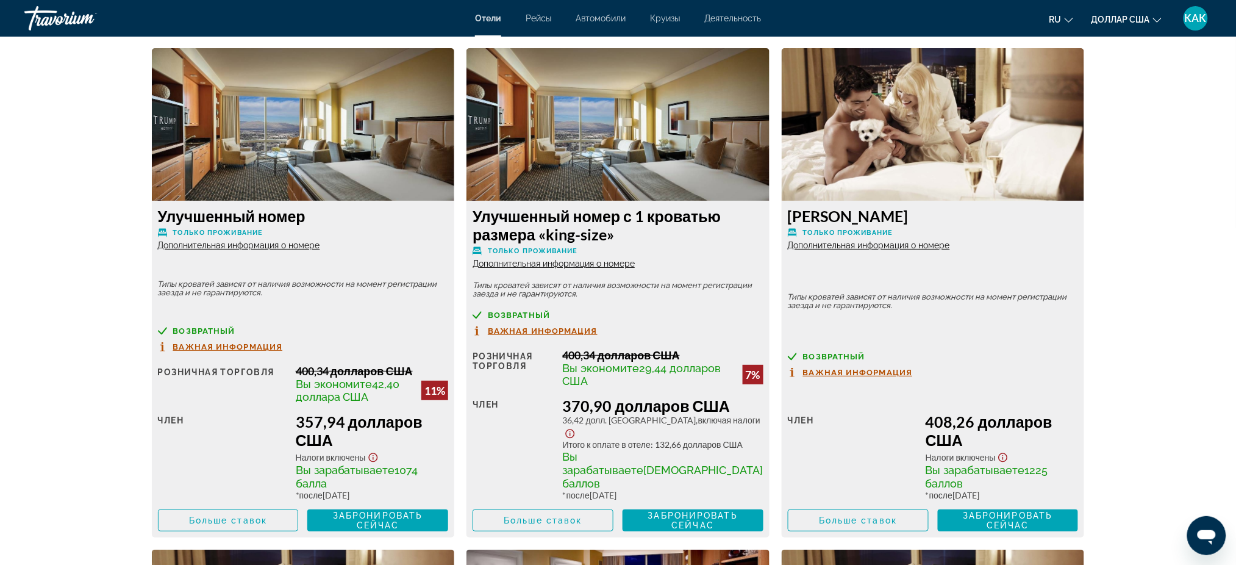
click at [264, 250] on font "Дополнительная информация о номере" at bounding box center [239, 245] width 162 height 10
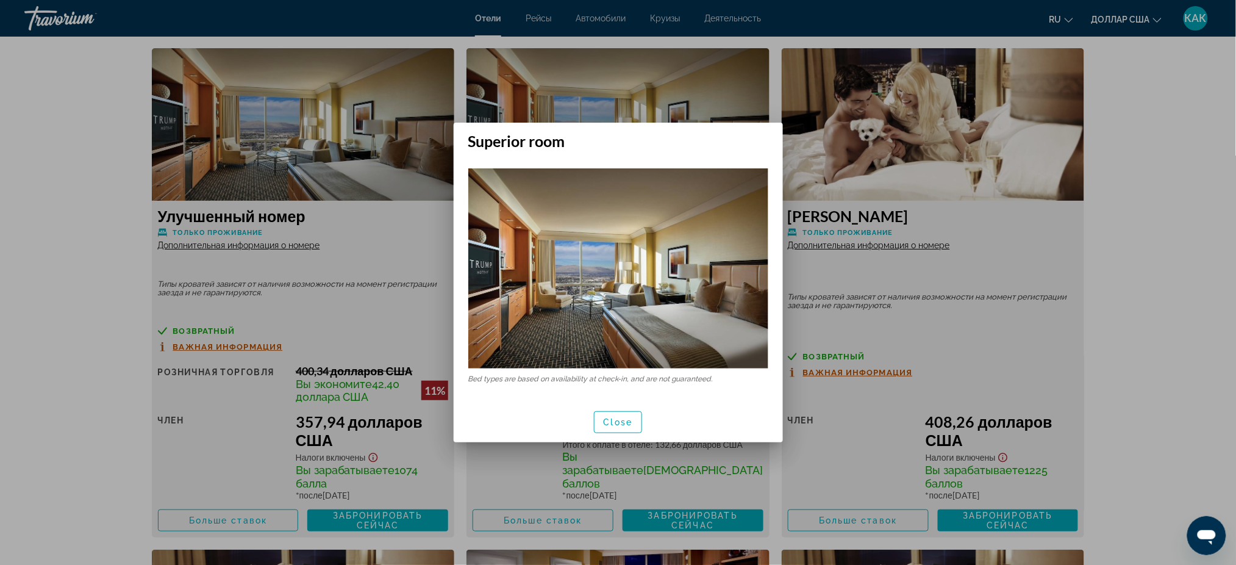
scroll to position [0, 0]
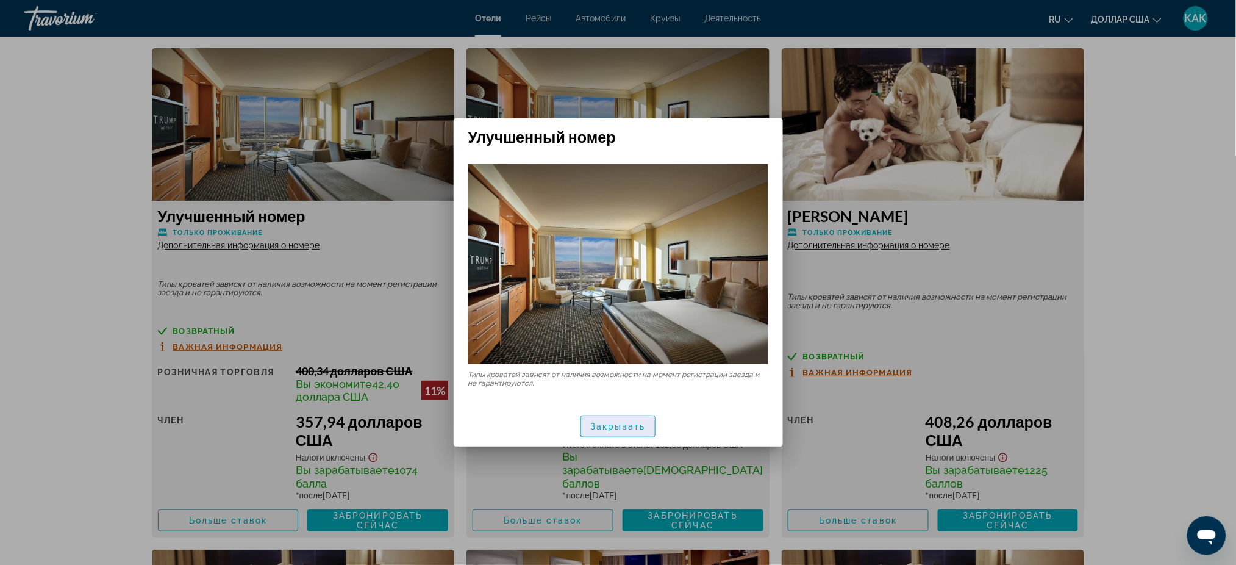
click at [626, 428] on font "Закрывать" at bounding box center [617, 426] width 55 height 10
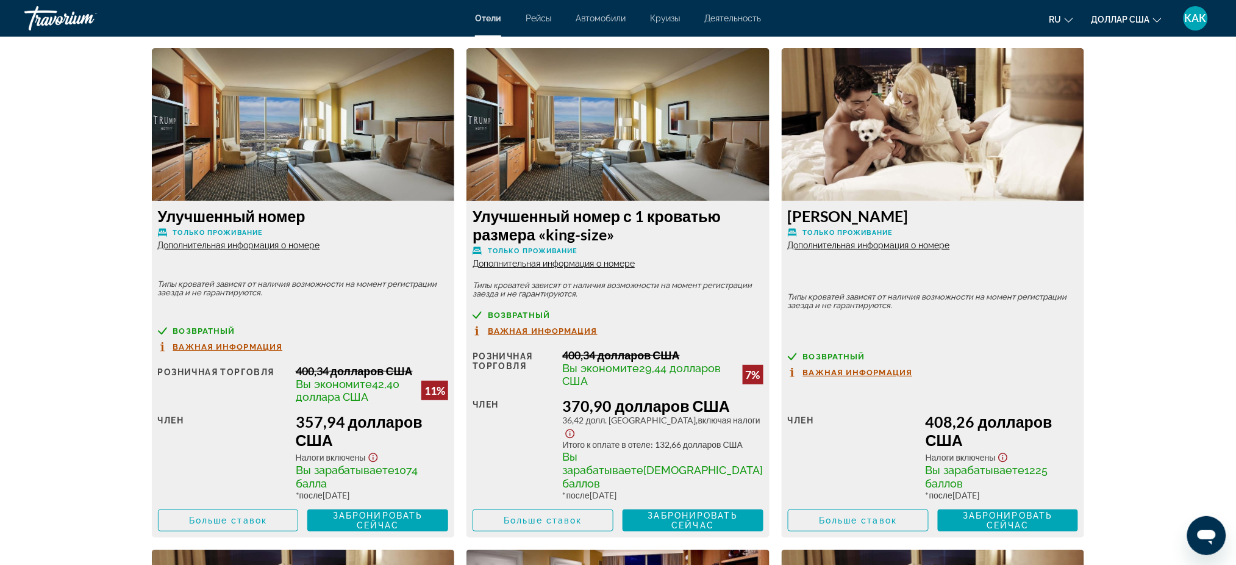
click at [883, 250] on font "Дополнительная информация о номере" at bounding box center [869, 245] width 162 height 10
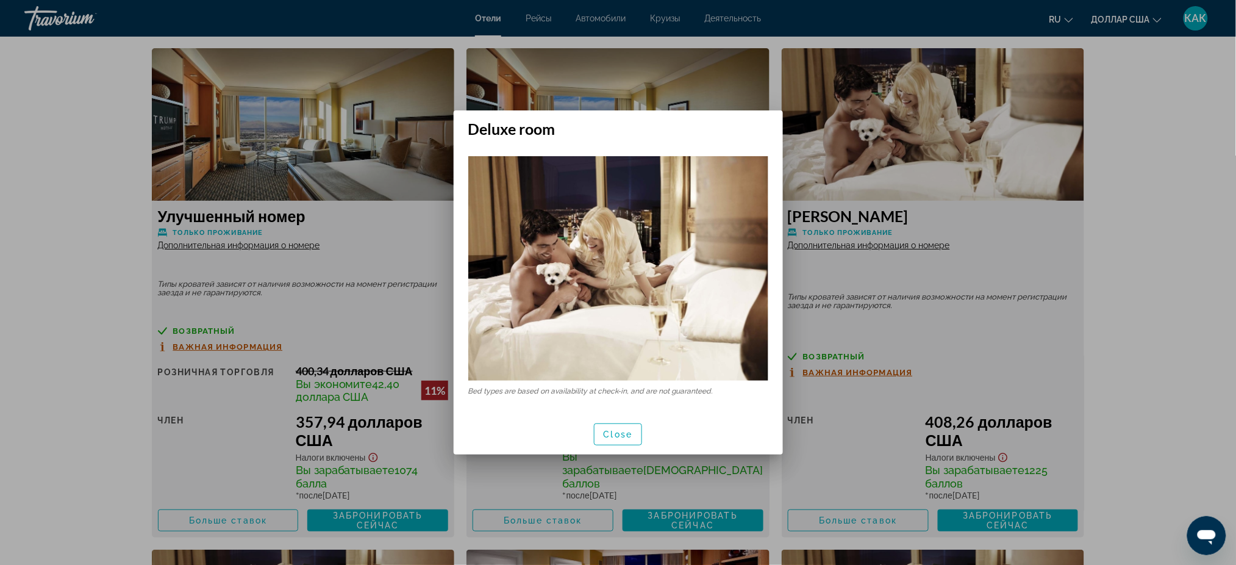
scroll to position [0, 0]
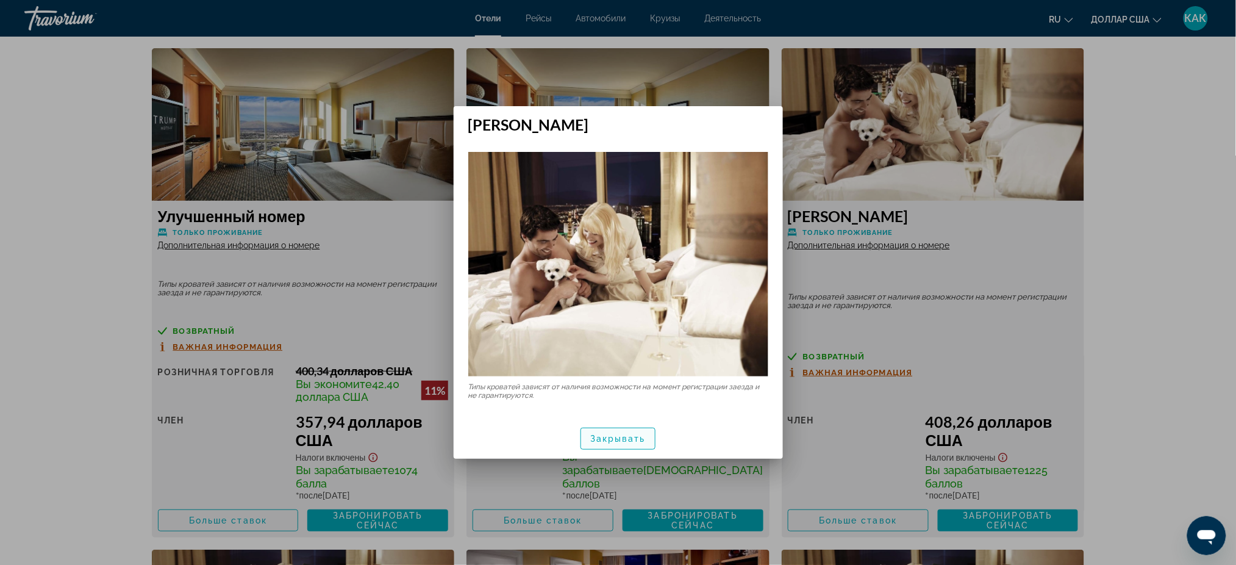
click at [633, 429] on span "button" at bounding box center [618, 438] width 74 height 29
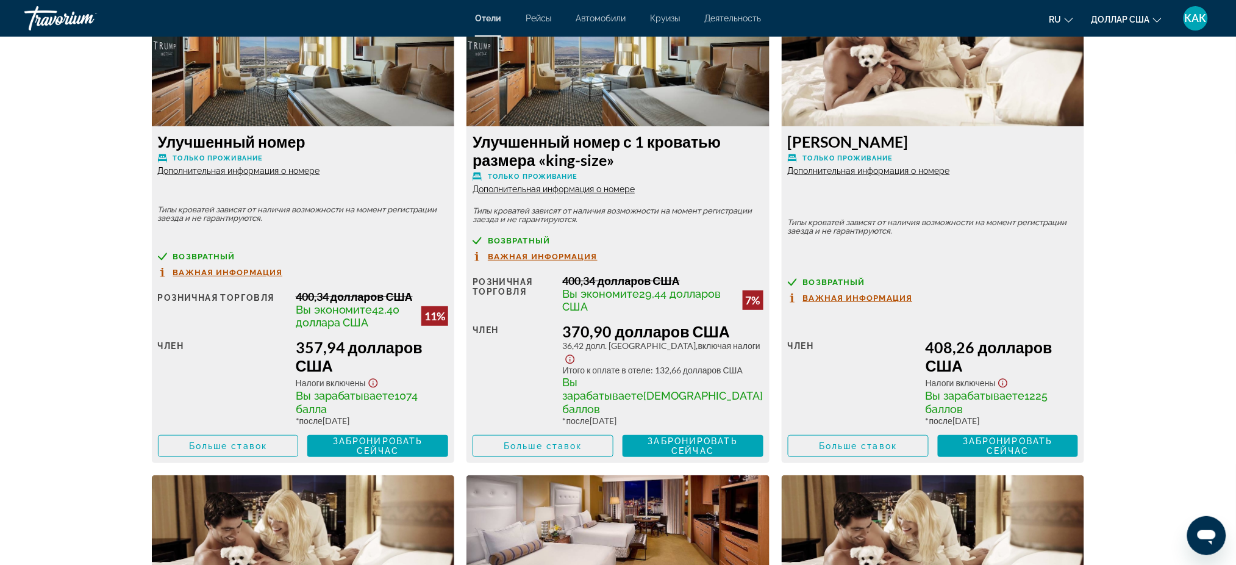
scroll to position [1713, 0]
